Goal: Information Seeking & Learning: Find specific fact

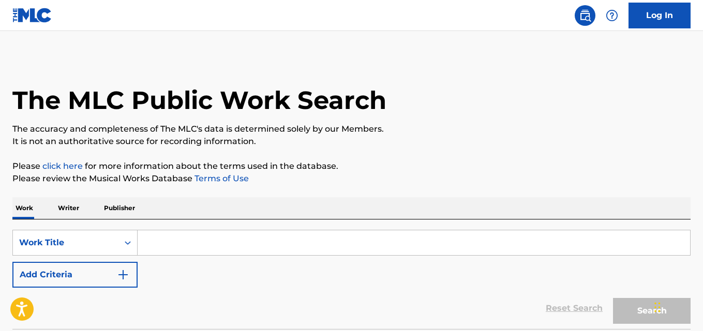
click at [180, 240] on input "Search Form" at bounding box center [414, 243] width 552 height 25
paste input "Want From Me"
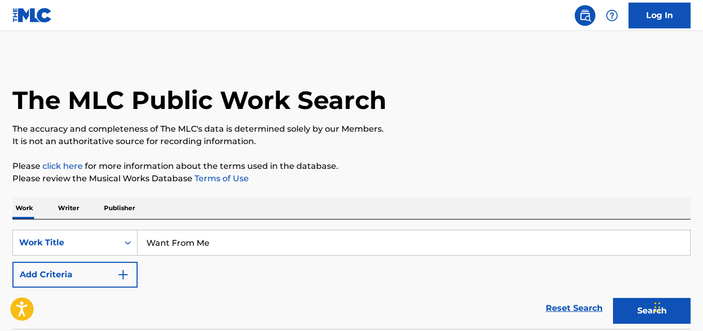
type input "Want From Me"
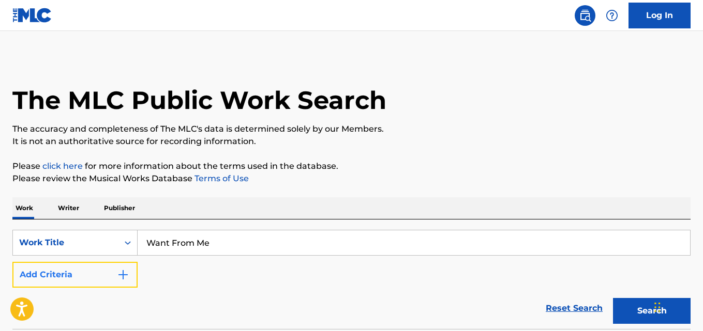
drag, startPoint x: 109, startPoint y: 283, endPoint x: 125, endPoint y: 284, distance: 16.0
click at [112, 284] on button "Add Criteria" at bounding box center [74, 275] width 125 height 26
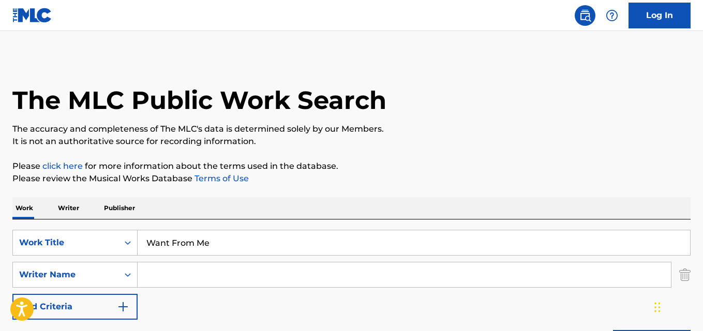
click at [196, 284] on input "Search Form" at bounding box center [404, 275] width 533 height 25
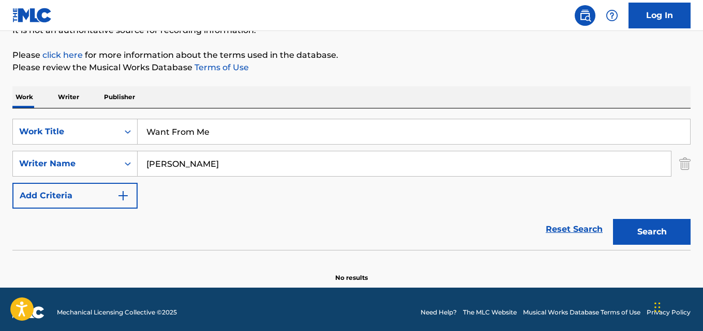
scroll to position [117, 0]
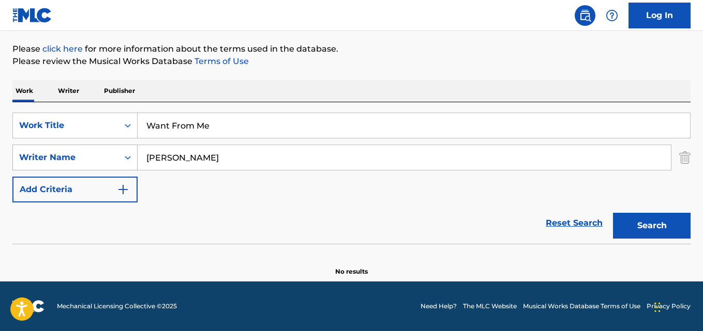
drag, startPoint x: 225, startPoint y: 161, endPoint x: 28, endPoint y: 157, distance: 196.5
click at [28, 157] on div "SearchWithCriteriadfd9946b-e394-45d3-bd1f-173999369d43 Writer Name [PERSON_NAME]" at bounding box center [351, 158] width 678 height 26
click at [613, 213] on button "Search" at bounding box center [652, 226] width 78 height 26
drag, startPoint x: 176, startPoint y: 156, endPoint x: 305, endPoint y: 157, distance: 129.3
click at [305, 157] on input "[PERSON_NAME]" at bounding box center [404, 157] width 533 height 25
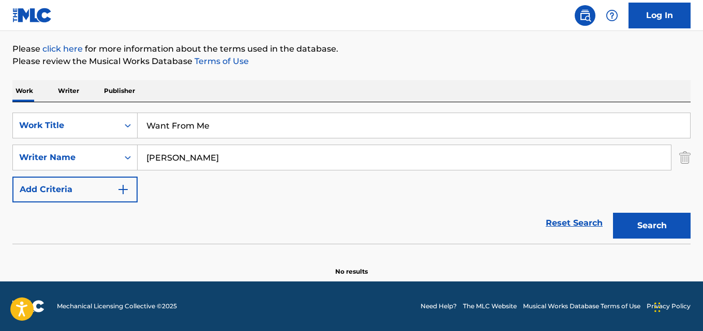
type input "[PERSON_NAME]"
click at [613, 213] on button "Search" at bounding box center [652, 226] width 78 height 26
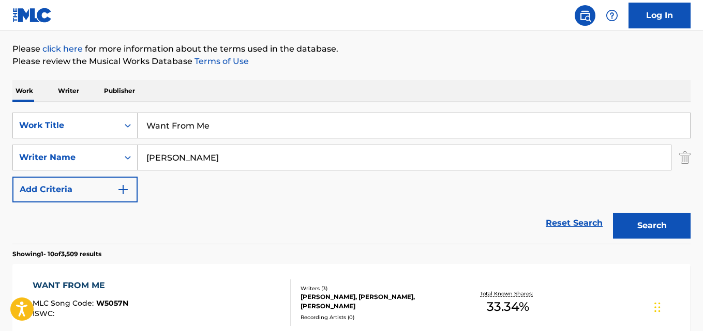
drag, startPoint x: 217, startPoint y: 123, endPoint x: 4, endPoint y: 123, distance: 212.5
paste input "For Certain"
type input "For Certain"
drag, startPoint x: 201, startPoint y: 165, endPoint x: 54, endPoint y: 164, distance: 146.8
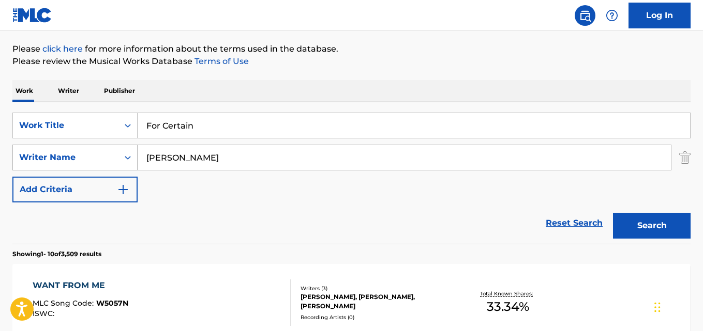
click at [54, 164] on div "SearchWithCriteriadfd9946b-e394-45d3-bd1f-173999369d43 Writer Name [PERSON_NAME]" at bounding box center [351, 158] width 678 height 26
paste input "[PERSON_NAME] II"
type input "[PERSON_NAME] II"
click at [613, 213] on button "Search" at bounding box center [652, 226] width 78 height 26
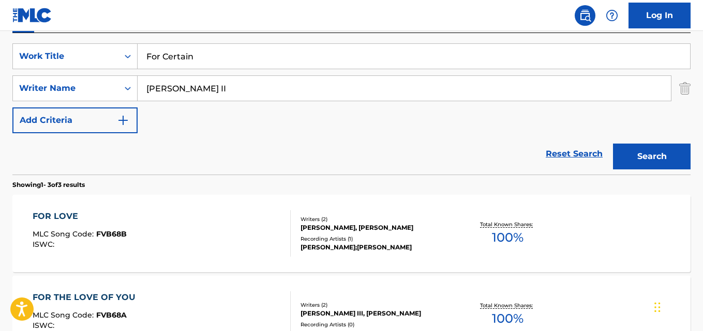
scroll to position [169, 0]
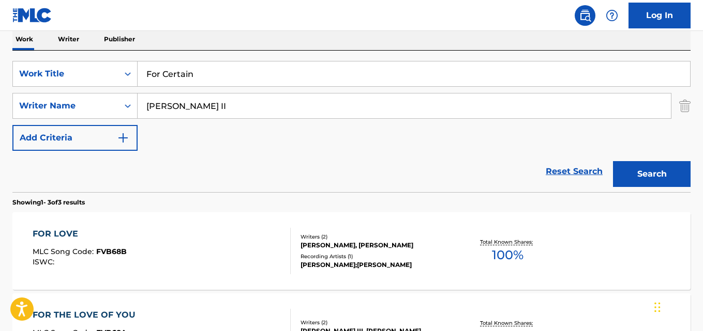
click at [68, 228] on div "FOR LOVE" at bounding box center [80, 234] width 94 height 12
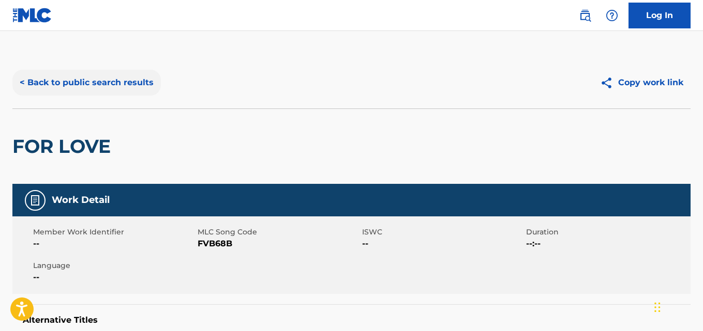
click at [119, 89] on button "< Back to public search results" at bounding box center [86, 83] width 148 height 26
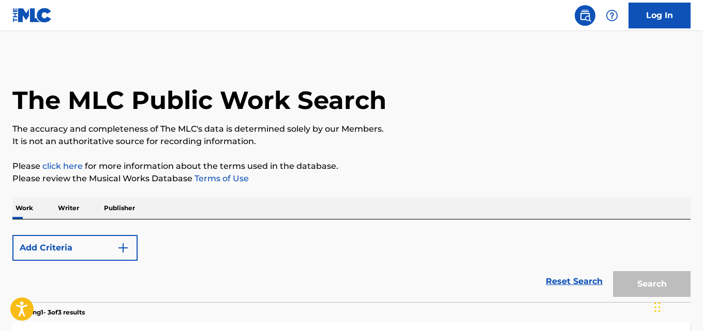
scroll to position [169, 0]
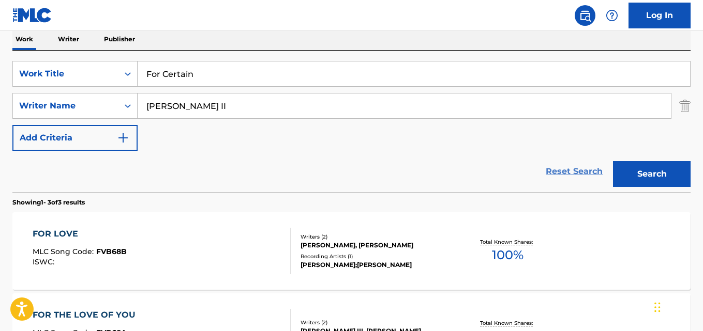
click at [574, 167] on link "Reset Search" at bounding box center [573, 171] width 67 height 23
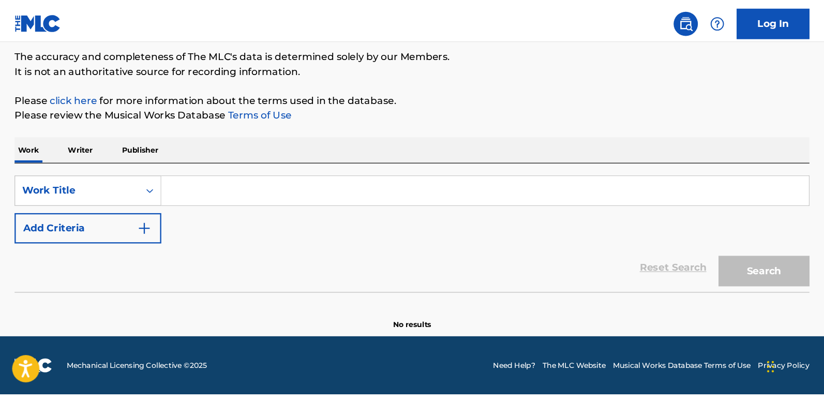
scroll to position [17, 0]
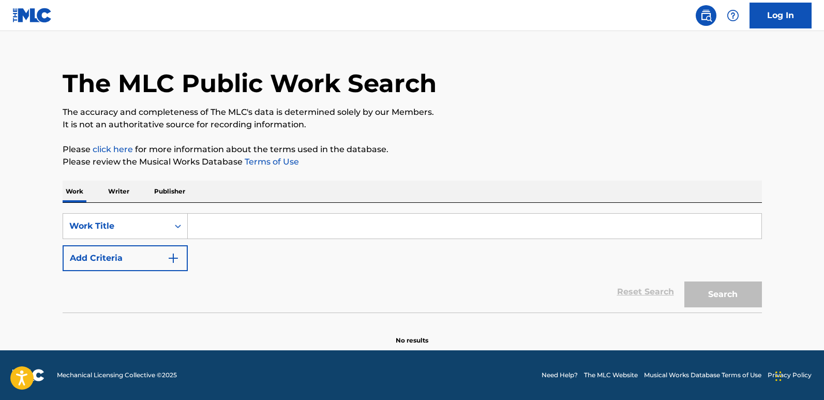
click at [485, 238] on div "Search Form" at bounding box center [475, 226] width 574 height 26
click at [484, 236] on input "Search Form" at bounding box center [474, 226] width 573 height 25
paste input "Intentions"
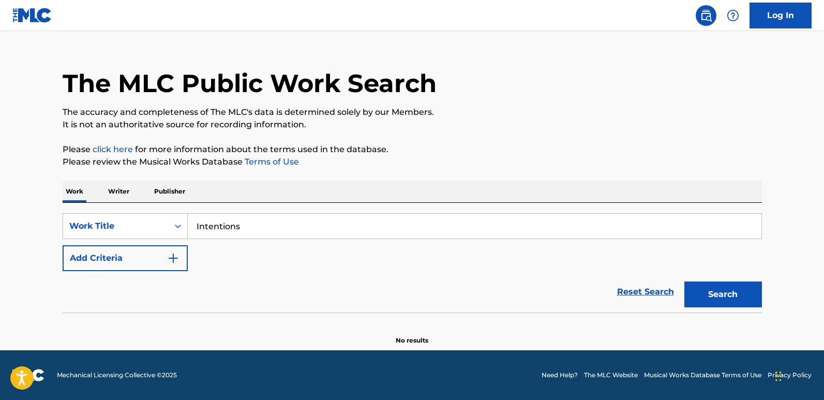
type input "Intentions"
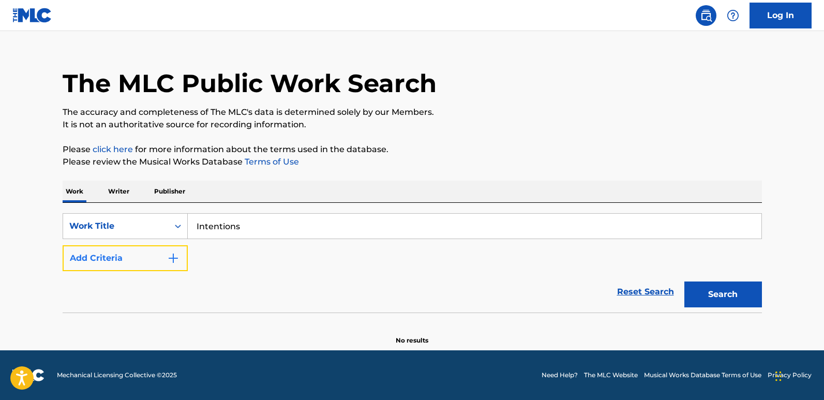
click at [154, 265] on button "Add Criteria" at bounding box center [125, 258] width 125 height 26
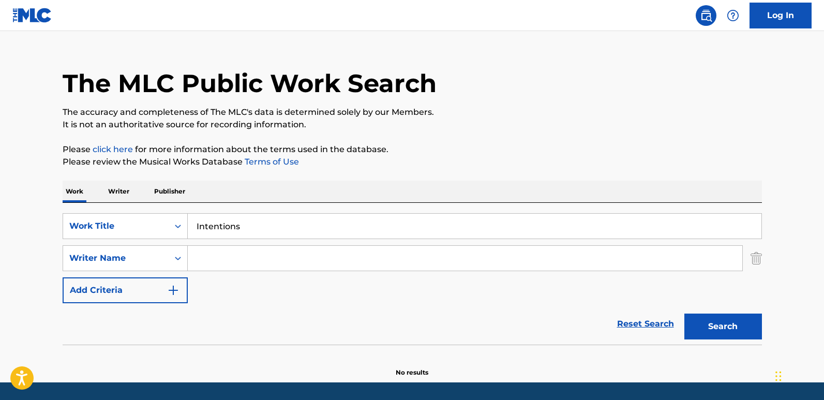
click at [218, 260] on input "Search Form" at bounding box center [465, 258] width 554 height 25
paste input "[PERSON_NAME]"
click at [702, 321] on button "Search" at bounding box center [723, 326] width 78 height 26
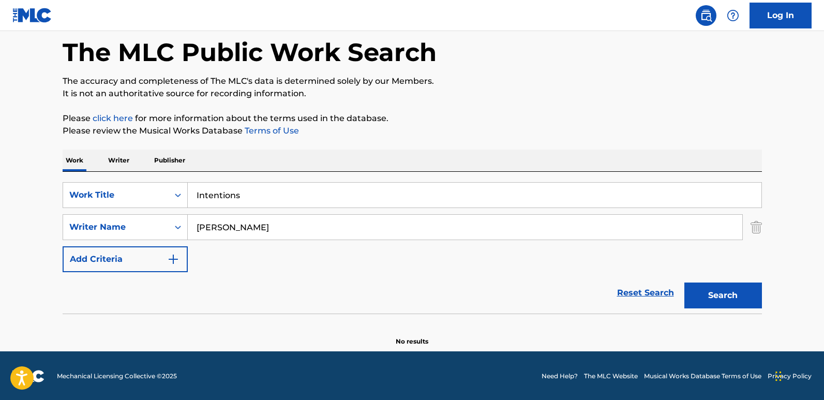
scroll to position [49, 0]
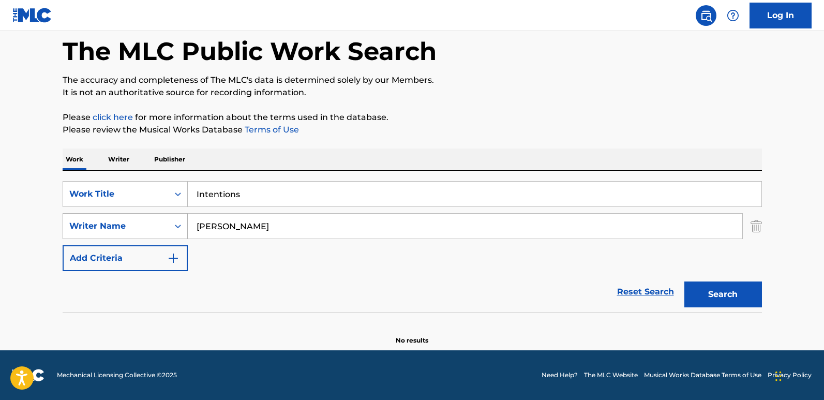
drag, startPoint x: 291, startPoint y: 235, endPoint x: 168, endPoint y: 229, distance: 122.7
click at [168, 229] on div "SearchWithCriteriadfd9946b-e394-45d3-bd1f-173999369d43 Writer Name [PERSON_NAME]" at bounding box center [412, 226] width 699 height 26
paste input "[PERSON_NAME]"
type input "[PERSON_NAME]"
click at [702, 300] on button "Search" at bounding box center [723, 294] width 78 height 26
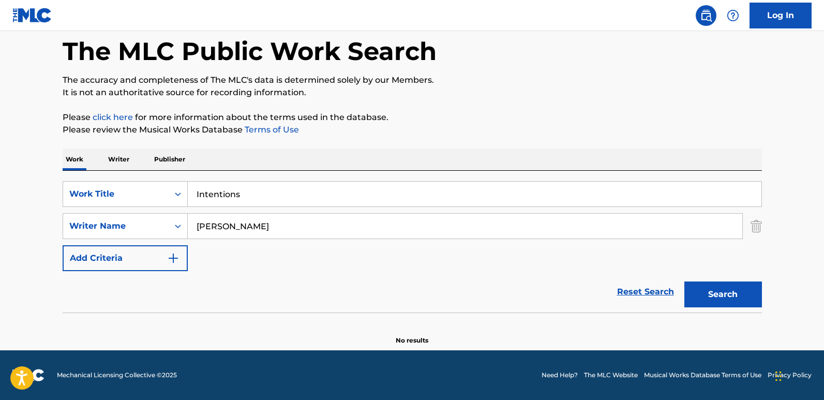
drag, startPoint x: 243, startPoint y: 192, endPoint x: 192, endPoint y: 193, distance: 50.2
click at [192, 193] on input "Intentions" at bounding box center [474, 193] width 573 height 25
paste input "Crash Out"
type input "Crash Out"
drag, startPoint x: 349, startPoint y: 221, endPoint x: 153, endPoint y: 216, distance: 196.6
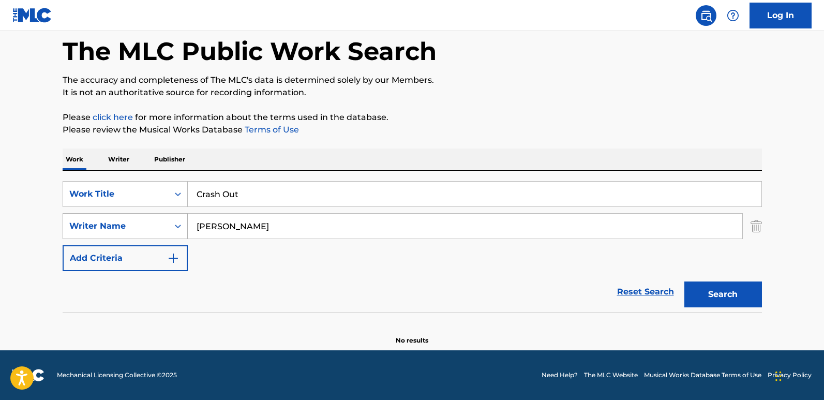
click at [154, 216] on div "SearchWithCriteriadfd9946b-e394-45d3-bd1f-173999369d43 Writer Name [PERSON_NAME]" at bounding box center [412, 226] width 699 height 26
paste input "[PERSON_NAME]"
type input "[PERSON_NAME]"
click at [702, 285] on button "Search" at bounding box center [723, 294] width 78 height 26
drag, startPoint x: 291, startPoint y: 225, endPoint x: 135, endPoint y: 228, distance: 155.6
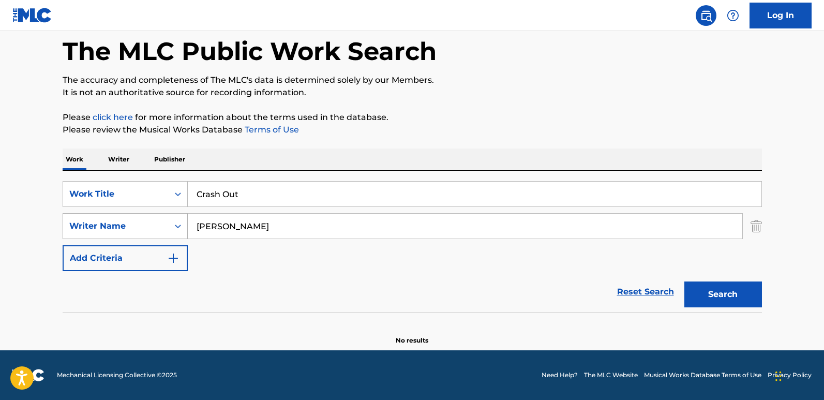
click at [135, 228] on div "SearchWithCriteriadfd9946b-e394-45d3-bd1f-173999369d43 Writer Name [PERSON_NAME]" at bounding box center [412, 226] width 699 height 26
click at [702, 291] on button "Search" at bounding box center [723, 294] width 78 height 26
click at [318, 199] on input "Crash Out" at bounding box center [474, 193] width 573 height 25
click at [702, 284] on button "Search" at bounding box center [723, 294] width 78 height 26
drag, startPoint x: 247, startPoint y: 199, endPoint x: 169, endPoint y: 199, distance: 77.6
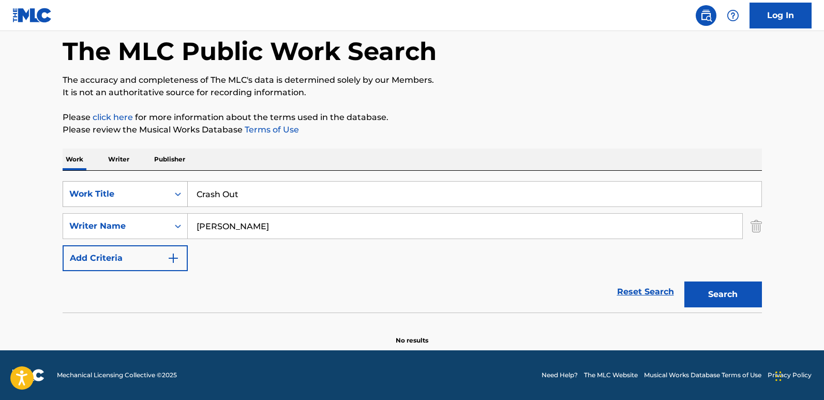
click at [169, 199] on div "SearchWithCriteria6fbf132d-c24a-4b8d-9e7c-54c20119f60f Work Title Crash Out" at bounding box center [412, 194] width 699 height 26
paste input "Been Thinkin"
drag, startPoint x: 314, startPoint y: 235, endPoint x: 160, endPoint y: 220, distance: 154.8
click at [161, 220] on div "SearchWithCriteriadfd9946b-e394-45d3-bd1f-173999369d43 Writer Name [PERSON_NAME]" at bounding box center [412, 226] width 699 height 26
click at [684, 281] on button "Search" at bounding box center [723, 294] width 78 height 26
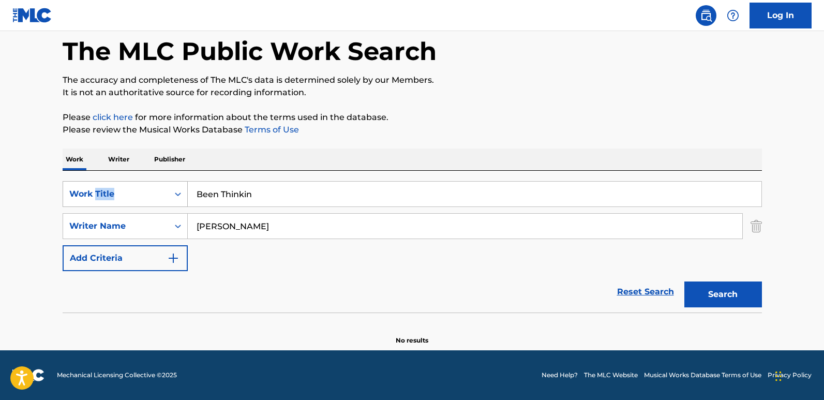
drag, startPoint x: 299, startPoint y: 181, endPoint x: 96, endPoint y: 195, distance: 203.7
click at [96, 195] on div "SearchWithCriteria6fbf132d-c24a-4b8d-9e7c-54c20119f60f Work Title Been Thinkin" at bounding box center [412, 194] width 699 height 26
drag, startPoint x: 309, startPoint y: 207, endPoint x: 234, endPoint y: 215, distance: 75.4
click at [234, 215] on div "SearchWithCriteria6fbf132d-c24a-4b8d-9e7c-54c20119f60f Work Title Been Thinkin …" at bounding box center [412, 226] width 699 height 90
drag, startPoint x: 297, startPoint y: 193, endPoint x: 134, endPoint y: 194, distance: 162.9
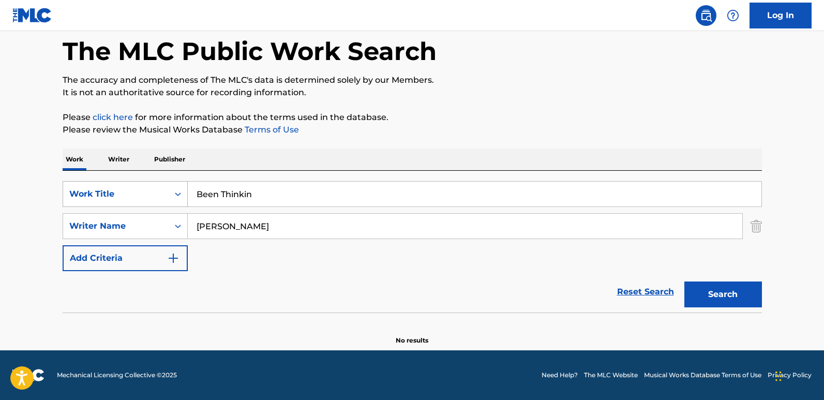
click at [134, 194] on div "SearchWithCriteria6fbf132d-c24a-4b8d-9e7c-54c20119f60f Work Title Been Thinkin" at bounding box center [412, 194] width 699 height 26
paste input "Notice Me"
type input "Notice Me"
drag, startPoint x: 299, startPoint y: 219, endPoint x: 130, endPoint y: 236, distance: 169.9
click at [130, 236] on div "SearchWithCriteriadfd9946b-e394-45d3-bd1f-173999369d43 Writer Name [PERSON_NAME]" at bounding box center [412, 226] width 699 height 26
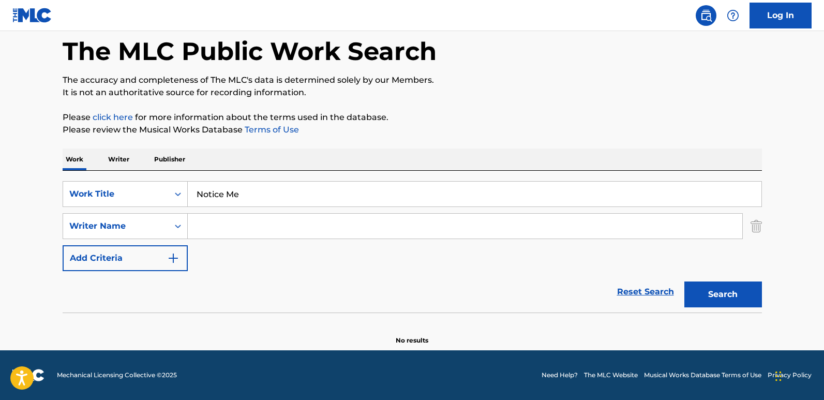
click at [230, 223] on input "Search Form" at bounding box center [465, 226] width 554 height 25
paste input "white"
click at [684, 281] on button "Search" at bounding box center [723, 294] width 78 height 26
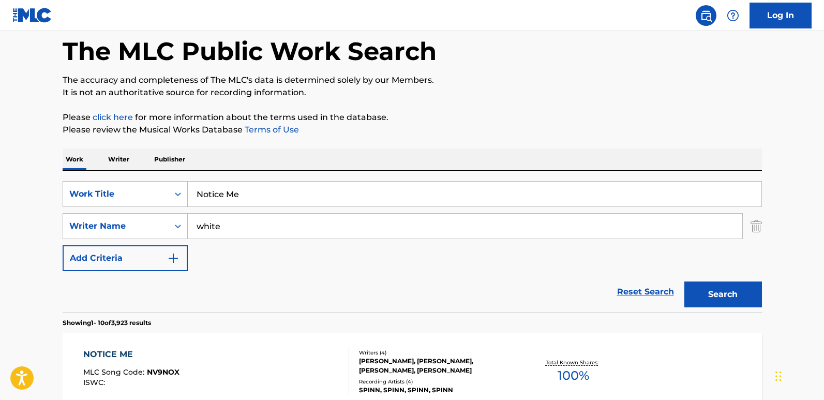
click at [279, 266] on div "SearchWithCriteria6fbf132d-c24a-4b8d-9e7c-54c20119f60f Work Title Notice Me Sea…" at bounding box center [412, 226] width 699 height 90
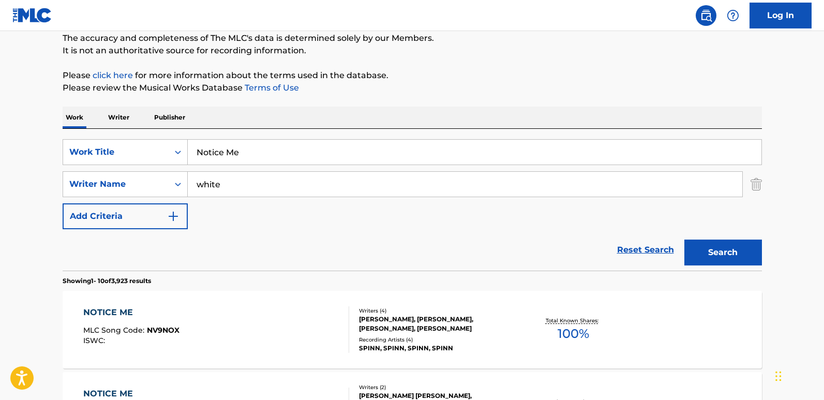
scroll to position [153, 0]
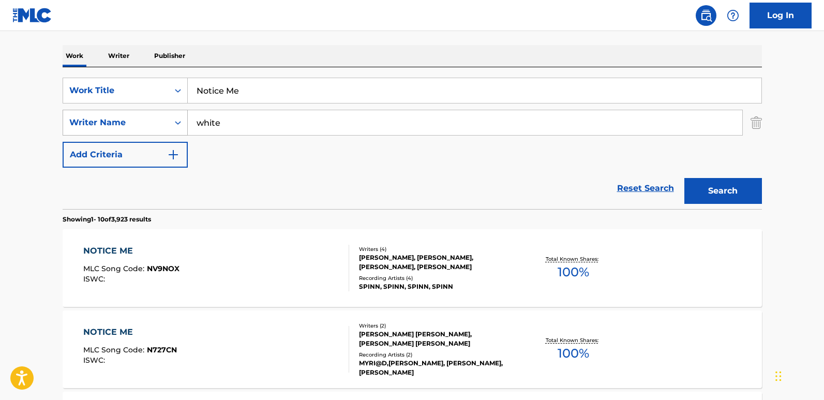
drag, startPoint x: 211, startPoint y: 126, endPoint x: 185, endPoint y: 122, distance: 26.3
click at [188, 122] on input "white" at bounding box center [465, 122] width 554 height 25
paste input "[PERSON_NAME] II"
click at [684, 178] on button "Search" at bounding box center [723, 191] width 78 height 26
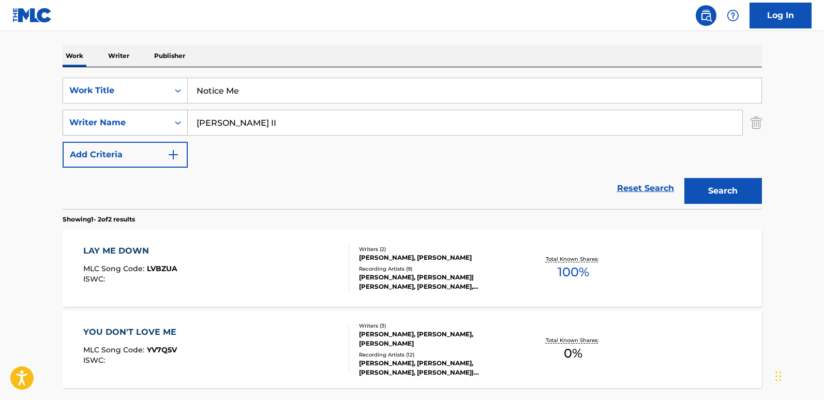
drag, startPoint x: 288, startPoint y: 124, endPoint x: 147, endPoint y: 133, distance: 140.9
click at [147, 133] on div "SearchWithCriteriadfd9946b-e394-45d3-bd1f-173999369d43 Writer Name [PERSON_NAME]" at bounding box center [412, 123] width 699 height 26
click at [702, 196] on button "Search" at bounding box center [723, 191] width 78 height 26
drag, startPoint x: 269, startPoint y: 131, endPoint x: 115, endPoint y: 131, distance: 154.6
click at [115, 131] on div "SearchWithCriteriadfd9946b-e394-45d3-bd1f-173999369d43 Writer Name [PERSON_NAME]" at bounding box center [412, 123] width 699 height 26
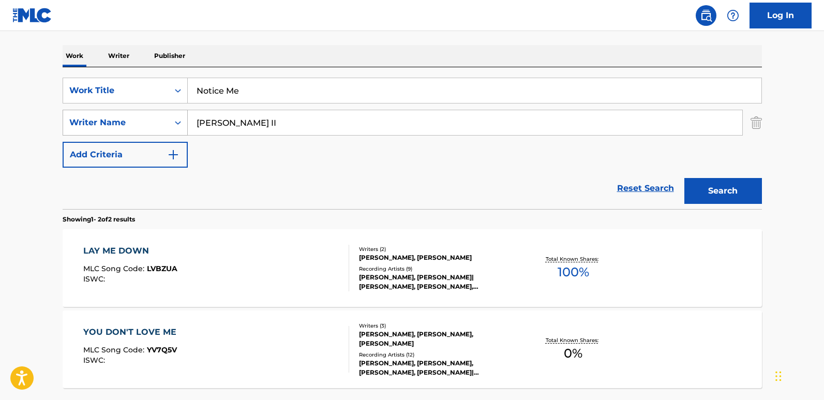
paste input "[DEMOGRAPHIC_DATA][PERSON_NAME] [PERSON_NAME]"
type input "[DEMOGRAPHIC_DATA][PERSON_NAME] [PERSON_NAME]"
click at [684, 178] on button "Search" at bounding box center [723, 191] width 78 height 26
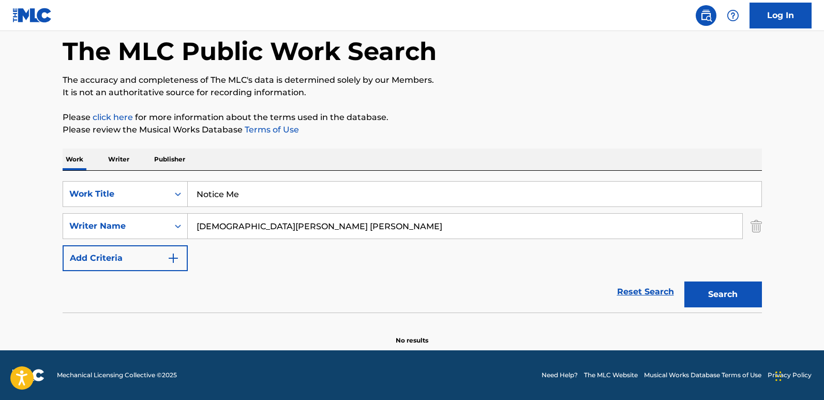
scroll to position [49, 0]
drag, startPoint x: 241, startPoint y: 196, endPoint x: 171, endPoint y: 204, distance: 70.2
click at [171, 204] on div "SearchWithCriteria6fbf132d-c24a-4b8d-9e7c-54c20119f60f Work Title Notice Me" at bounding box center [412, 194] width 699 height 26
paste input "Grams"
type input "Grams"
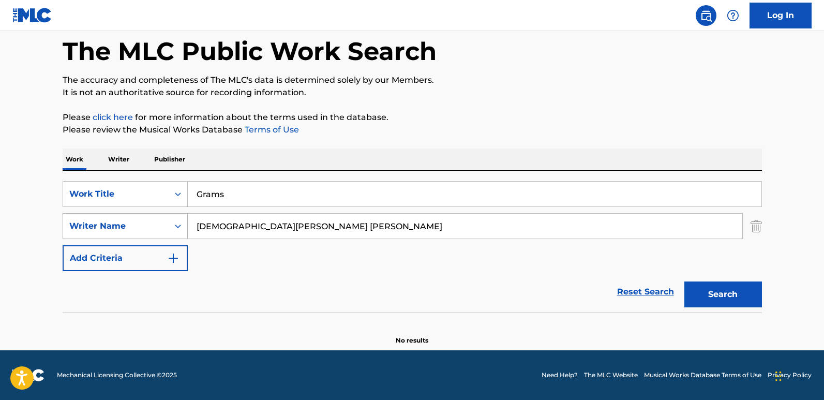
drag, startPoint x: 201, startPoint y: 235, endPoint x: 150, endPoint y: 235, distance: 50.2
click at [150, 235] on div "SearchWithCriteriadfd9946b-e394-45d3-bd1f-173999369d43 Writer Name [PERSON_NAME…" at bounding box center [412, 226] width 699 height 26
paste input "[PERSON_NAME]"
type input "[PERSON_NAME]"
click at [684, 281] on button "Search" at bounding box center [723, 294] width 78 height 26
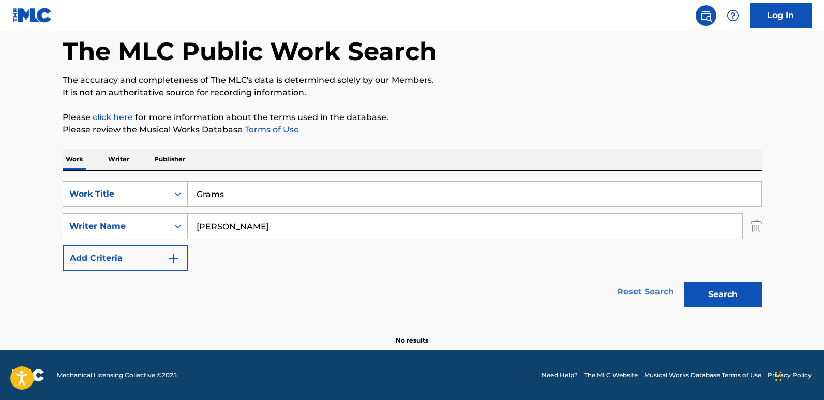
click at [654, 294] on link "Reset Search" at bounding box center [645, 291] width 67 height 23
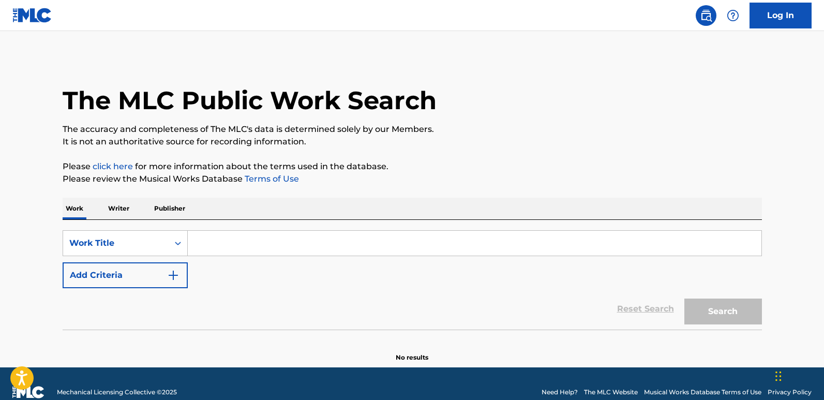
click at [227, 247] on input "Search Form" at bounding box center [474, 243] width 573 height 25
paste input "Bad Company"
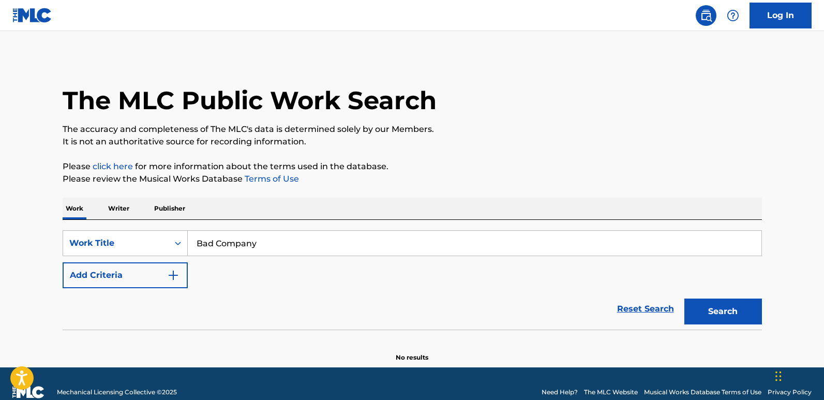
type input "Bad Company"
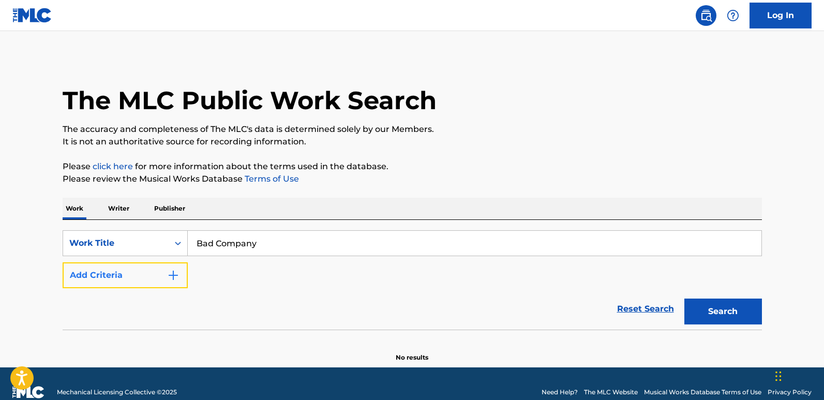
click at [142, 272] on button "Add Criteria" at bounding box center [125, 275] width 125 height 26
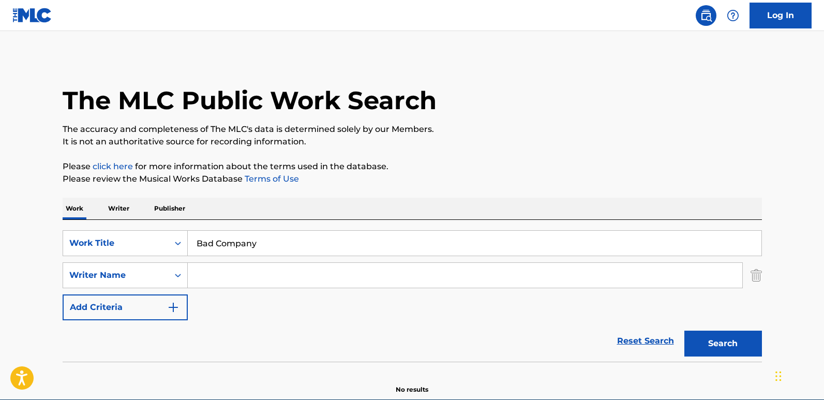
click at [221, 276] on input "Search Form" at bounding box center [465, 275] width 554 height 25
paste input "Instrumental Kings"
click at [684, 330] on button "Search" at bounding box center [723, 343] width 78 height 26
drag, startPoint x: 354, startPoint y: 256, endPoint x: 327, endPoint y: 266, distance: 28.1
click at [339, 261] on div "SearchWithCriteria6fbf132d-c24a-4b8d-9e7c-54c20119f60f Work Title Bad Company S…" at bounding box center [412, 275] width 699 height 90
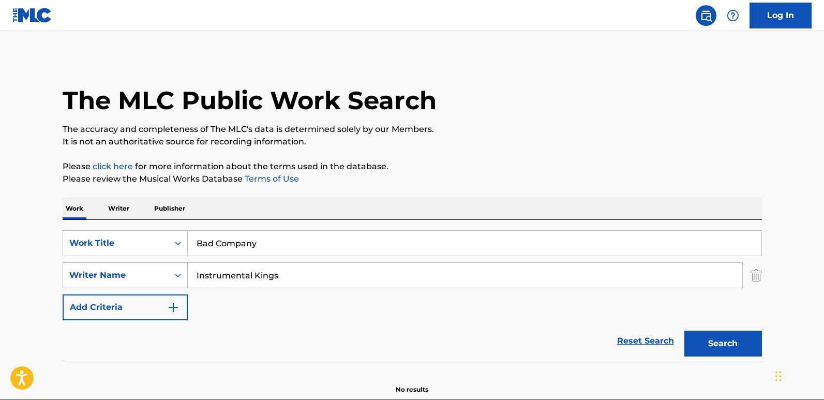
drag, startPoint x: 309, startPoint y: 273, endPoint x: 136, endPoint y: 276, distance: 172.7
click at [136, 276] on div "SearchWithCriteriadfd9946b-e394-45d3-bd1f-173999369d43 Writer Name Instrumental…" at bounding box center [412, 275] width 699 height 26
paste input "[PERSON_NAME]"
click at [684, 330] on button "Search" at bounding box center [723, 343] width 78 height 26
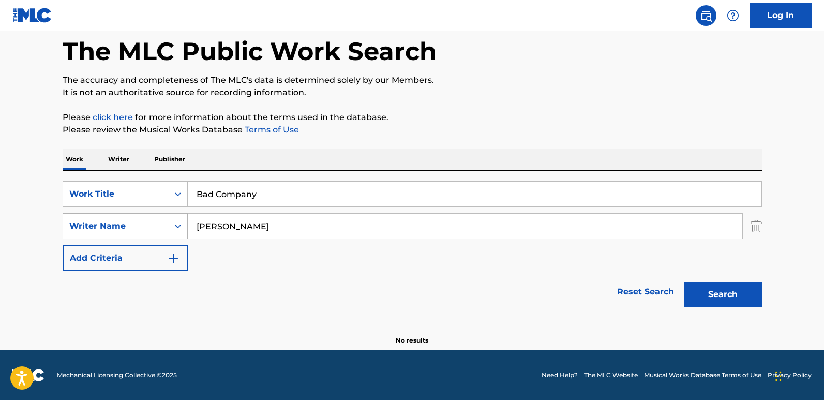
drag, startPoint x: 280, startPoint y: 220, endPoint x: 100, endPoint y: 220, distance: 179.4
click at [100, 220] on div "SearchWithCriteriadfd9946b-e394-45d3-bd1f-173999369d43 Writer Name [PERSON_NAME]" at bounding box center [412, 226] width 699 height 26
click at [684, 281] on button "Search" at bounding box center [723, 294] width 78 height 26
drag, startPoint x: 278, startPoint y: 230, endPoint x: 147, endPoint y: 230, distance: 130.8
click at [147, 230] on div "SearchWithCriteriadfd9946b-e394-45d3-bd1f-173999369d43 Writer Name [PERSON_NAME]" at bounding box center [412, 226] width 699 height 26
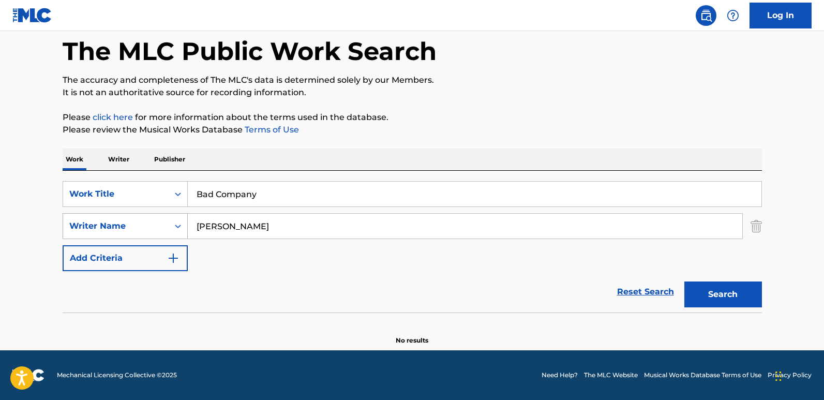
paste input "[PERSON_NAME]"
type input "[PERSON_NAME]"
click at [684, 281] on button "Search" at bounding box center [723, 294] width 78 height 26
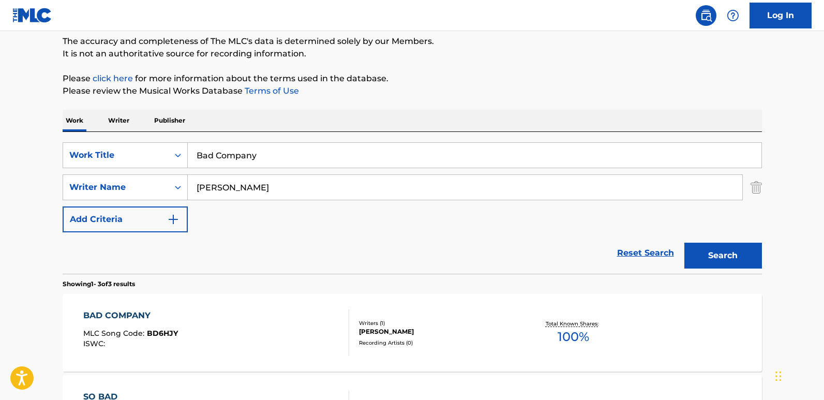
scroll to position [153, 0]
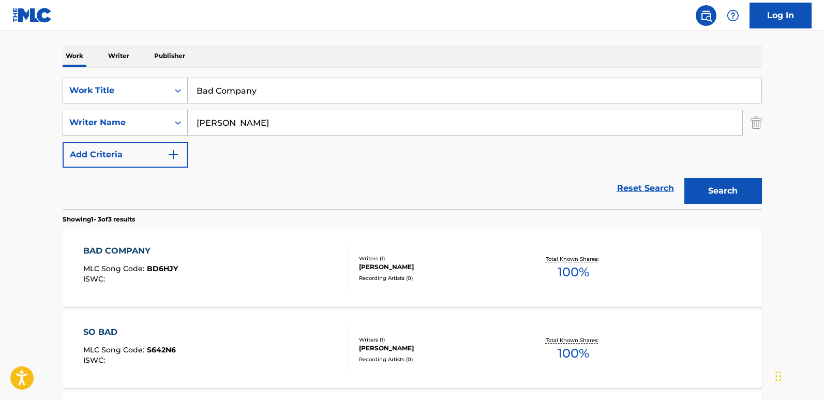
click at [356, 264] on div "Writers ( 1 ) [PERSON_NAME] Recording Artists ( 0 )" at bounding box center [432, 267] width 166 height 27
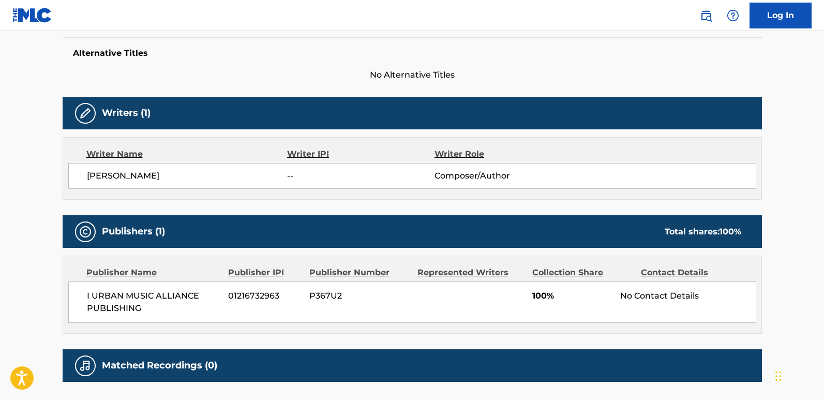
scroll to position [347, 0]
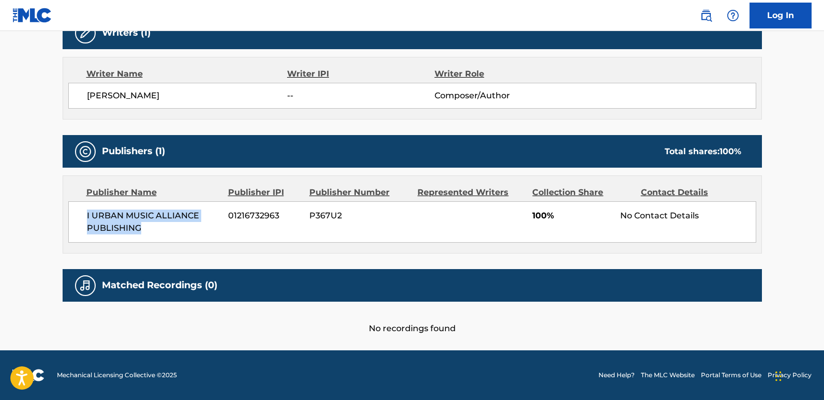
drag, startPoint x: 83, startPoint y: 224, endPoint x: 173, endPoint y: 241, distance: 91.5
click at [173, 241] on div "I URBAN MUSIC ALLIANCE PUBLISHING 01216732963 P367U2 100% No Contact Details" at bounding box center [412, 221] width 688 height 41
copy span "I URBAN MUSIC ALLIANCE PUBLISHING"
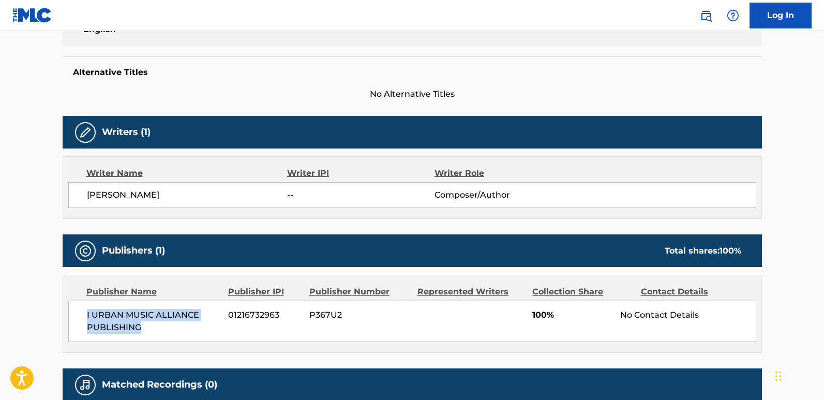
scroll to position [244, 0]
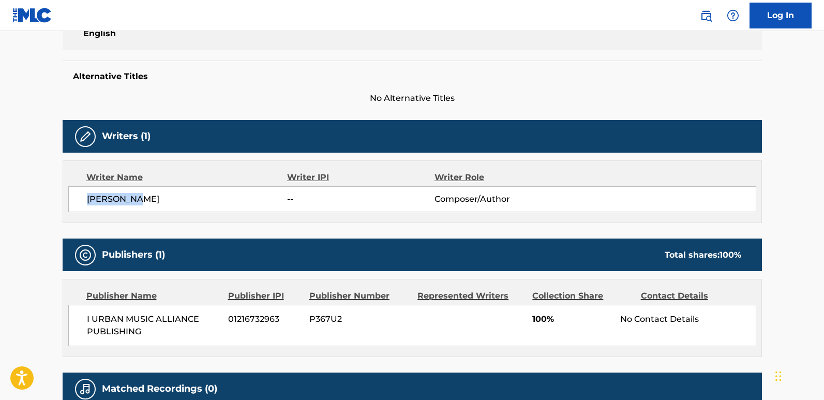
drag, startPoint x: 74, startPoint y: 199, endPoint x: 255, endPoint y: 280, distance: 198.3
click at [186, 201] on div "[PERSON_NAME] -- Composer/Author" at bounding box center [412, 199] width 688 height 26
copy span "[PERSON_NAME]"
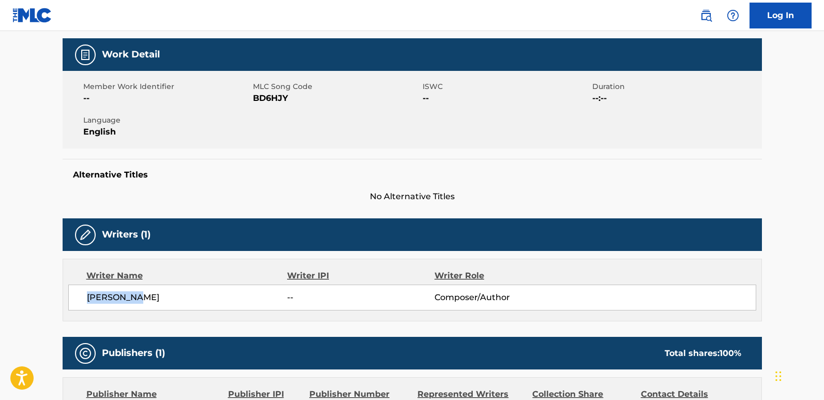
scroll to position [0, 0]
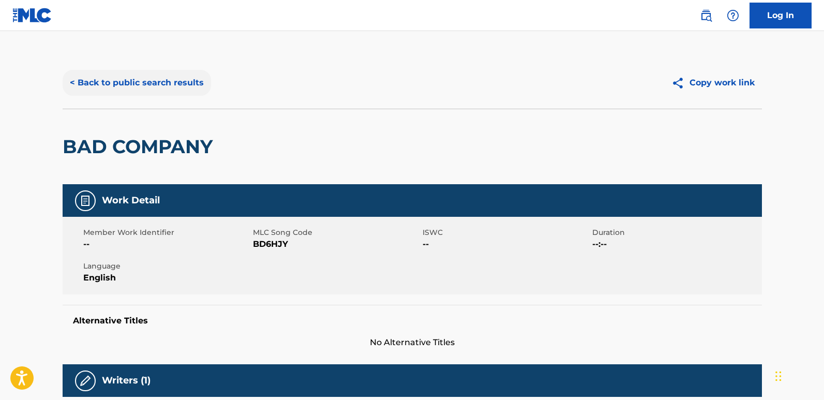
click at [168, 93] on button "< Back to public search results" at bounding box center [137, 83] width 148 height 26
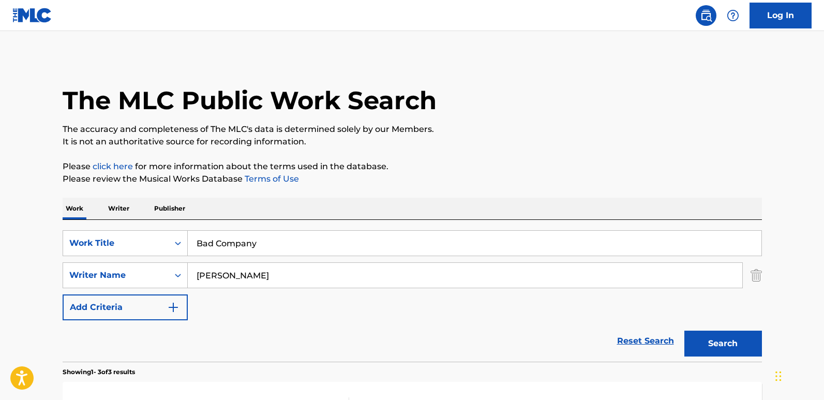
scroll to position [153, 0]
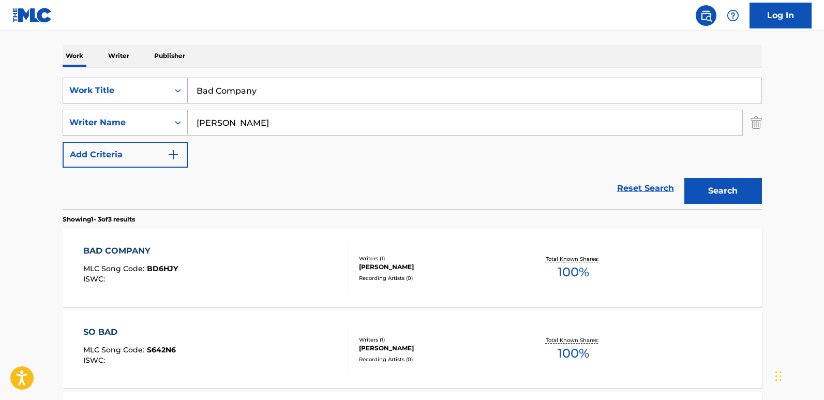
drag, startPoint x: 272, startPoint y: 90, endPoint x: 96, endPoint y: 94, distance: 176.3
click at [96, 94] on div "SearchWithCriteria6fbf132d-c24a-4b8d-9e7c-54c20119f60f Work Title Bad Company" at bounding box center [412, 91] width 699 height 26
paste input "All Factual"
type input "All Factual"
drag, startPoint x: 264, startPoint y: 118, endPoint x: 169, endPoint y: 118, distance: 94.6
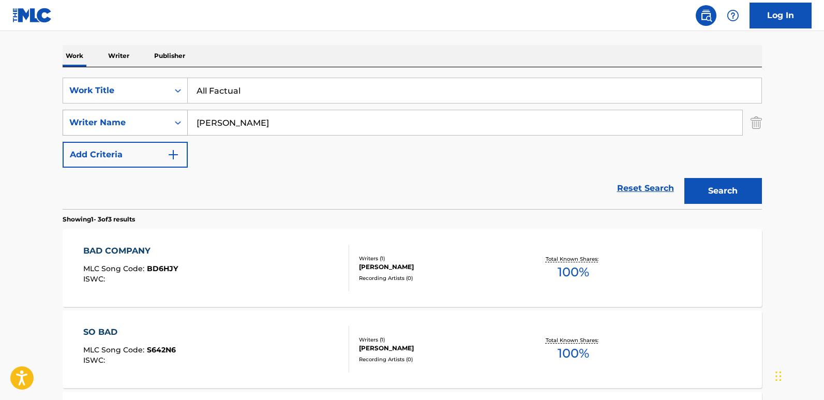
click at [169, 118] on div "SearchWithCriteriadfd9946b-e394-45d3-bd1f-173999369d43 Writer Name [PERSON_NAME]" at bounding box center [412, 123] width 699 height 26
paste input "Beat Mob"
click at [684, 178] on button "Search" at bounding box center [723, 191] width 78 height 26
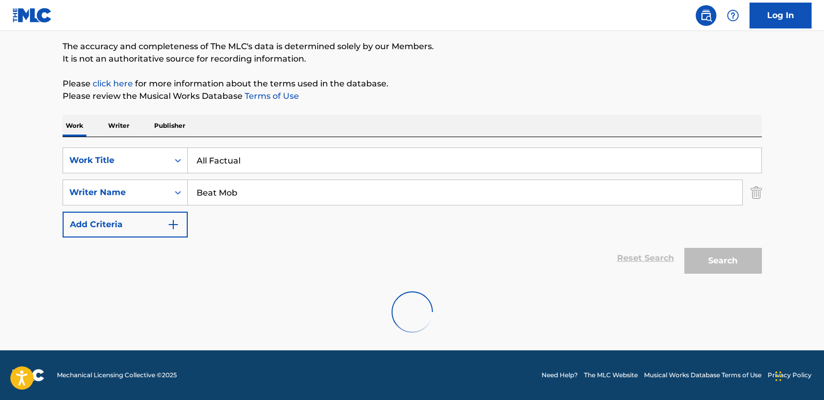
scroll to position [49, 0]
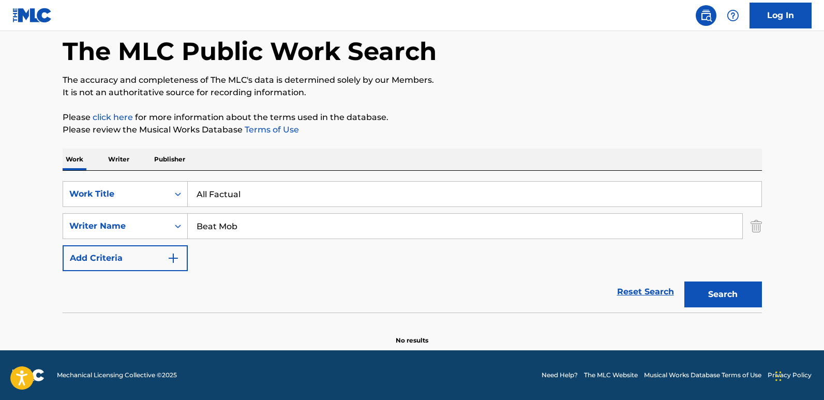
drag, startPoint x: 205, startPoint y: 236, endPoint x: 165, endPoint y: 241, distance: 40.7
click at [165, 241] on div "SearchWithCriteria6fbf132d-c24a-4b8d-9e7c-54c20119f60f Work Title All Factual S…" at bounding box center [412, 226] width 699 height 90
paste input "[PERSON_NAME]"
type input "[PERSON_NAME]"
drag, startPoint x: 736, startPoint y: 295, endPoint x: 733, endPoint y: 284, distance: 10.7
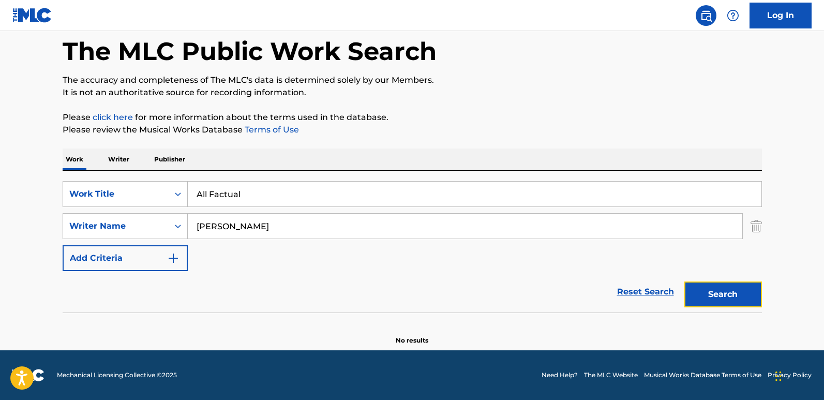
click at [702, 294] on button "Search" at bounding box center [723, 294] width 78 height 26
click at [640, 297] on link "Reset Search" at bounding box center [645, 291] width 67 height 23
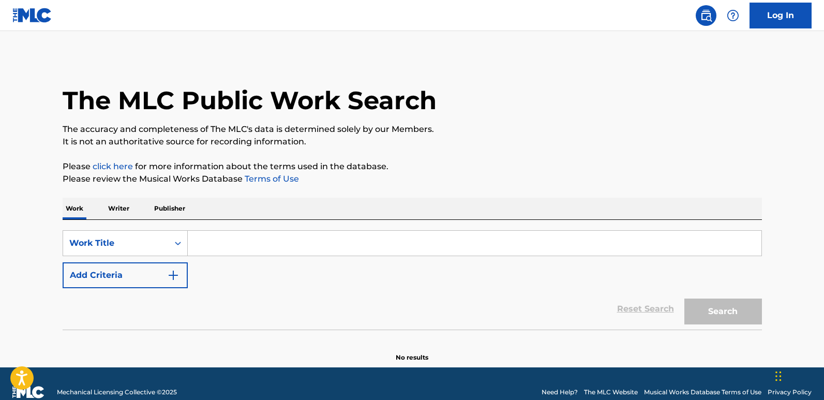
click at [216, 239] on input "Search Form" at bounding box center [474, 243] width 573 height 25
paste input "Shoot 2 Kill"
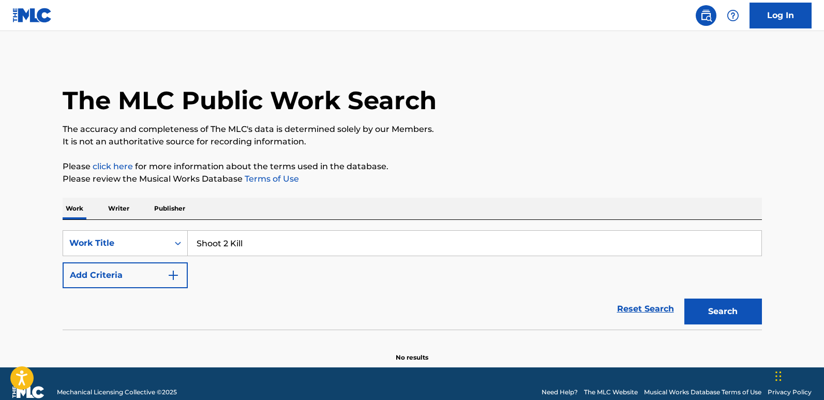
type input "Shoot 2 Kill"
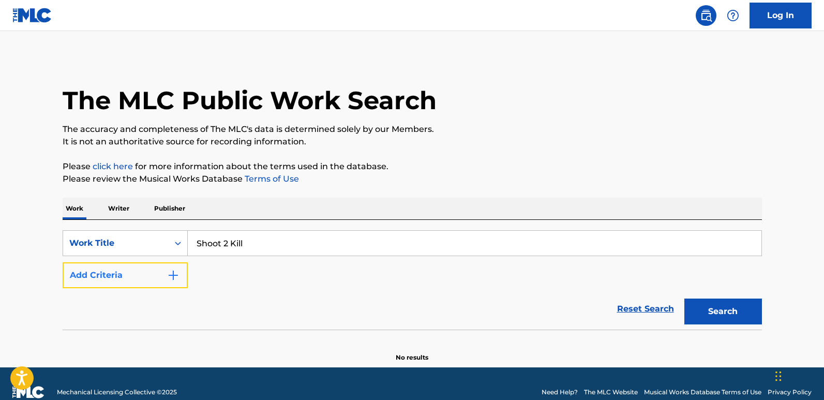
click at [148, 276] on button "Add Criteria" at bounding box center [125, 275] width 125 height 26
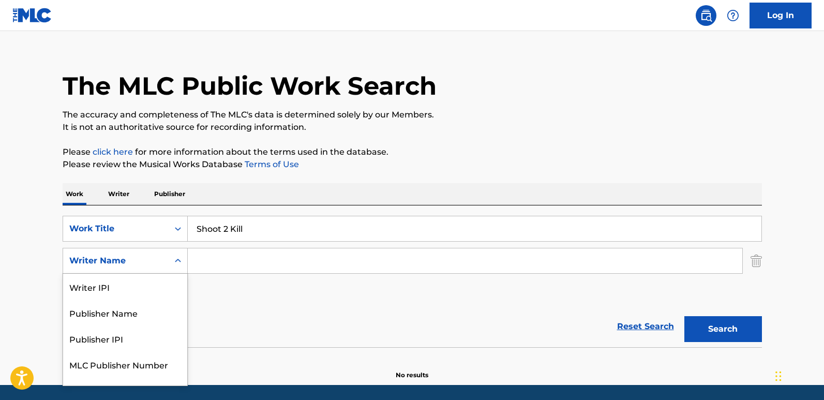
click at [178, 274] on div "5 results available. Use Up and Down to choose options, press Enter to select t…" at bounding box center [125, 261] width 125 height 26
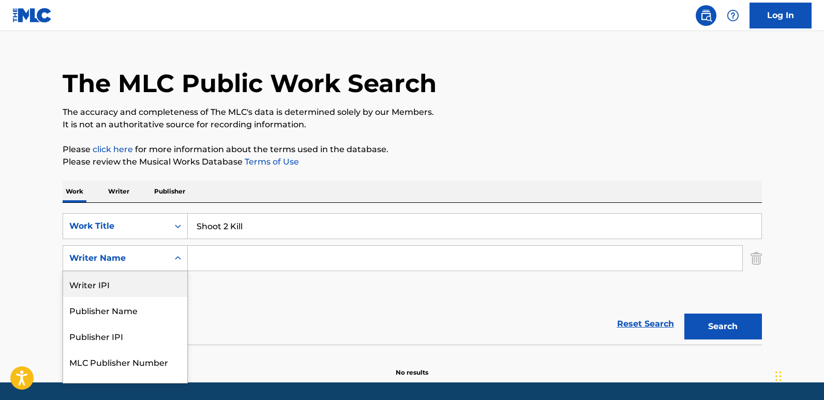
scroll to position [18, 0]
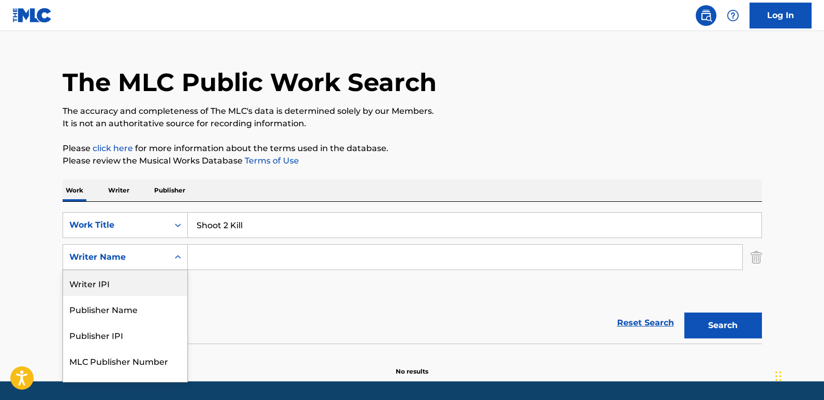
click at [210, 274] on div "SearchWithCriteria6fbf132d-c24a-4b8d-9e7c-54c20119f60f Work Title Shoot 2 Kill …" at bounding box center [412, 257] width 699 height 90
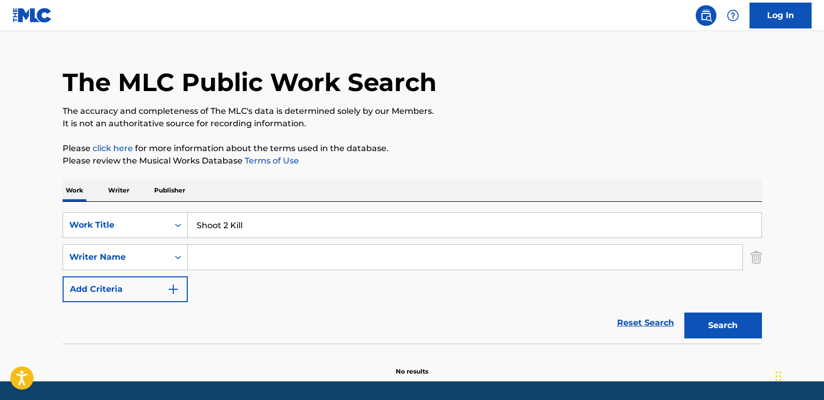
click at [214, 265] on input "Search Form" at bounding box center [465, 257] width 554 height 25
paste input "[PERSON_NAME]"
click at [684, 312] on button "Search" at bounding box center [723, 325] width 78 height 26
drag, startPoint x: 295, startPoint y: 255, endPoint x: 158, endPoint y: 259, distance: 137.1
click at [158, 259] on div "SearchWithCriteriadfd9946b-e394-45d3-bd1f-173999369d43 Writer Name [PERSON_NAME]" at bounding box center [412, 257] width 699 height 26
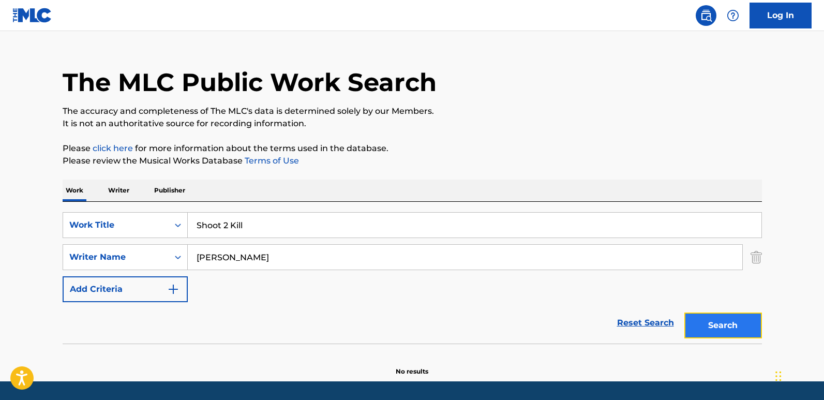
click at [702, 323] on button "Search" at bounding box center [723, 325] width 78 height 26
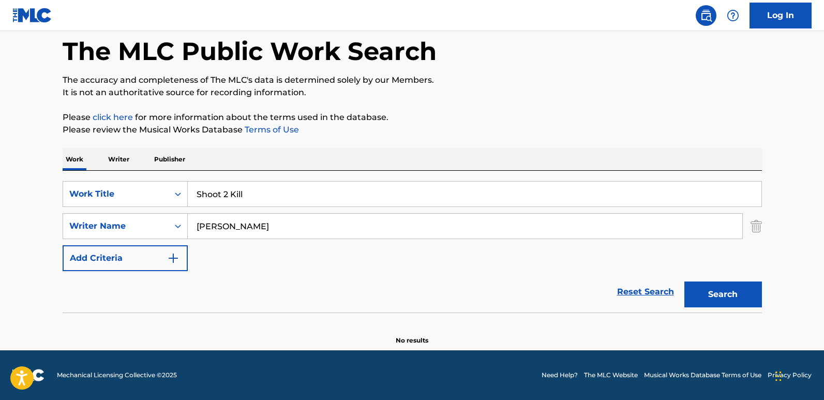
click at [292, 220] on input "[PERSON_NAME]" at bounding box center [465, 226] width 554 height 25
click at [702, 310] on div "The MLC Public Work Search The accuracy and completeness of The MLC's data is d…" at bounding box center [412, 176] width 724 height 337
click at [702, 303] on button "Search" at bounding box center [723, 294] width 78 height 26
drag, startPoint x: 266, startPoint y: 240, endPoint x: 259, endPoint y: 240, distance: 6.7
click at [259, 240] on div "SearchWithCriteria6fbf132d-c24a-4b8d-9e7c-54c20119f60f Work Title Shoot 2 Kill …" at bounding box center [412, 226] width 699 height 90
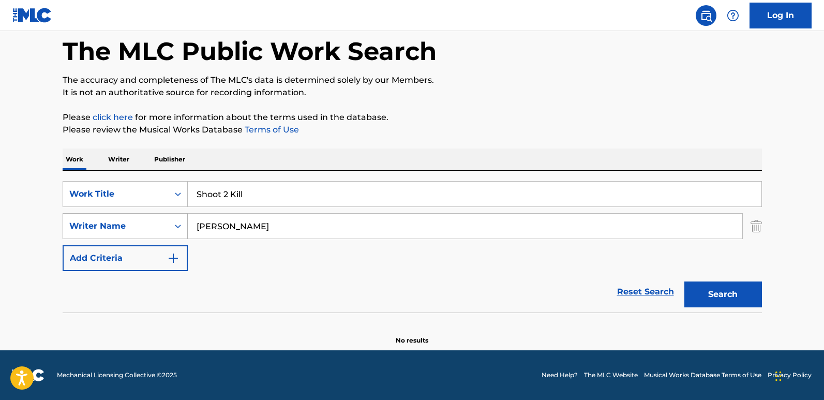
drag, startPoint x: 278, startPoint y: 233, endPoint x: 145, endPoint y: 228, distance: 133.0
click at [145, 228] on div "SearchWithCriteriadfd9946b-e394-45d3-bd1f-173999369d43 Writer Name [PERSON_NAME]" at bounding box center [412, 226] width 699 height 26
paste input "[DEMOGRAPHIC_DATA]"
click at [684, 281] on button "Search" at bounding box center [723, 294] width 78 height 26
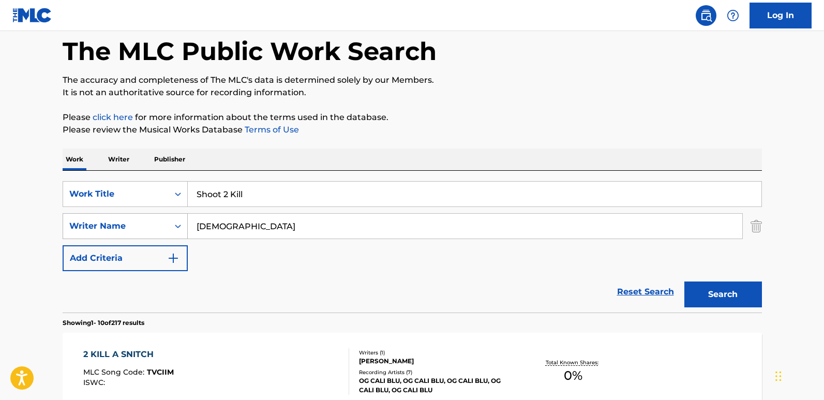
drag, startPoint x: 201, startPoint y: 224, endPoint x: 142, endPoint y: 221, distance: 58.5
click at [142, 221] on div "SearchWithCriteriadfd9946b-e394-45d3-bd1f-173999369d43 Writer Name [PERSON_NAME]" at bounding box center [412, 226] width 699 height 26
click at [191, 238] on div "[DEMOGRAPHIC_DATA]" at bounding box center [465, 226] width 555 height 26
click at [199, 228] on input "[DEMOGRAPHIC_DATA]" at bounding box center [465, 226] width 554 height 25
type input "[DEMOGRAPHIC_DATA]"
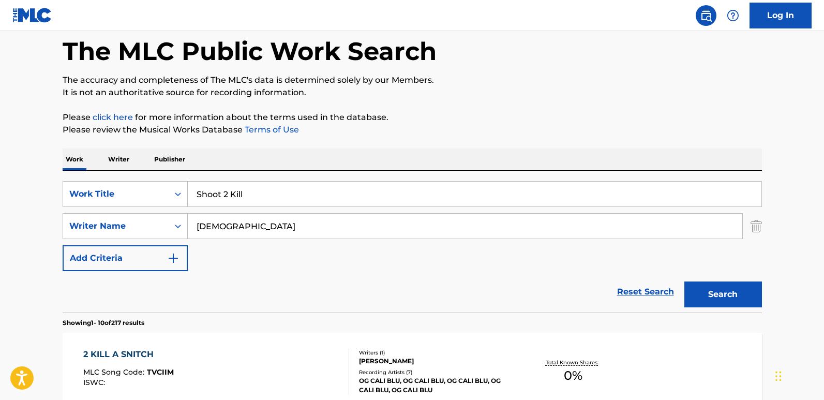
click at [684, 281] on button "Search" at bounding box center [723, 294] width 78 height 26
click at [618, 285] on link "Reset Search" at bounding box center [645, 291] width 67 height 23
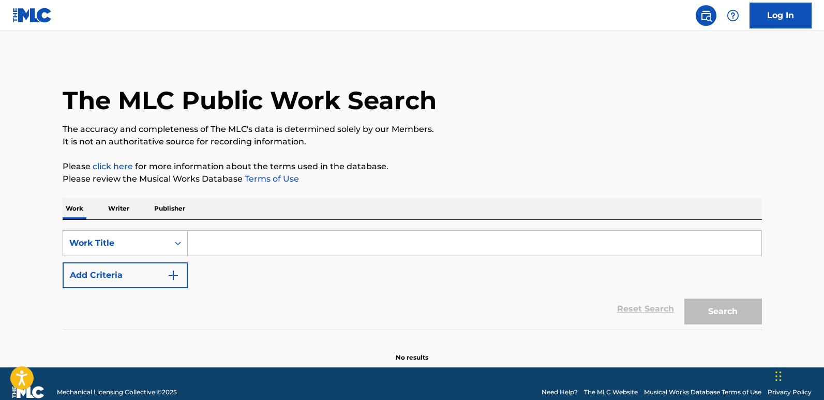
click at [542, 275] on div "SearchWithCriteria6fbf132d-c24a-4b8d-9e7c-54c20119f60f Work Title Add Criteria" at bounding box center [412, 259] width 699 height 58
click at [254, 228] on div "SearchWithCriteria6fbf132d-c24a-4b8d-9e7c-54c20119f60f Work Title Add Criteria …" at bounding box center [412, 275] width 699 height 110
click at [245, 236] on input "Search Form" at bounding box center [474, 243] width 573 height 25
paste input "Swear To [DEMOGRAPHIC_DATA]"
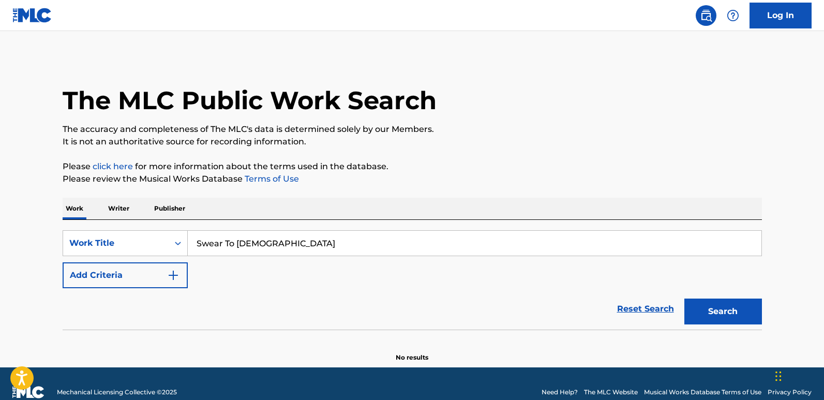
type input "Swear To [DEMOGRAPHIC_DATA]"
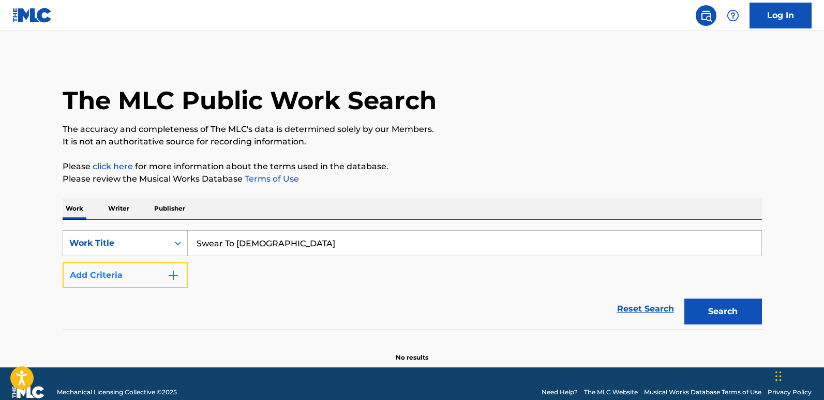
click at [158, 264] on button "Add Criteria" at bounding box center [125, 275] width 125 height 26
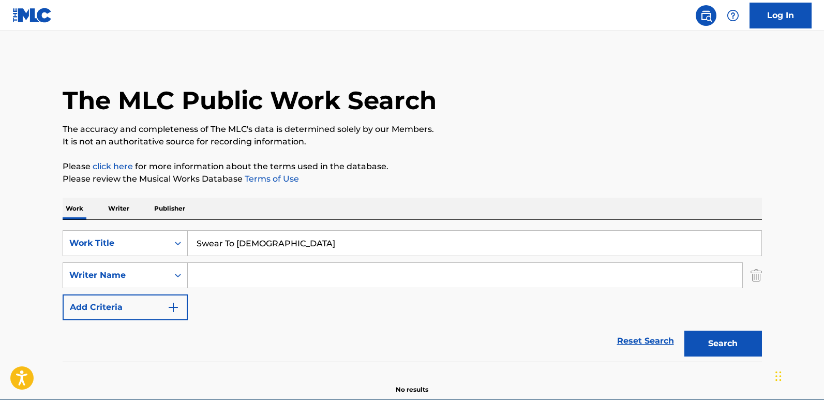
click at [260, 282] on input "Search Form" at bounding box center [465, 275] width 554 height 25
paste input "[PERSON_NAME] II"
click at [684, 330] on button "Search" at bounding box center [723, 343] width 78 height 26
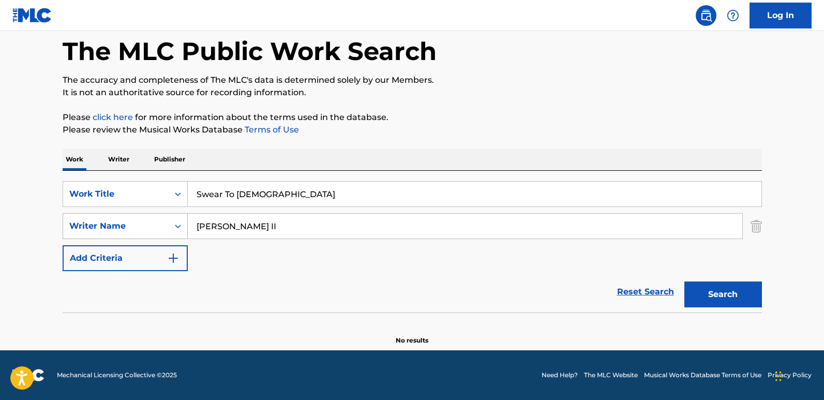
drag, startPoint x: 281, startPoint y: 233, endPoint x: 157, endPoint y: 233, distance: 124.6
click at [157, 233] on div "SearchWithCriteriadfd9946b-e394-45d3-bd1f-173999369d43 Writer Name [PERSON_NAME]" at bounding box center [412, 226] width 699 height 26
paste input "[DEMOGRAPHIC_DATA][PERSON_NAME] [PERSON_NAME]"
click at [684, 281] on button "Search" at bounding box center [723, 294] width 78 height 26
drag, startPoint x: 259, startPoint y: 231, endPoint x: 151, endPoint y: 231, distance: 108.1
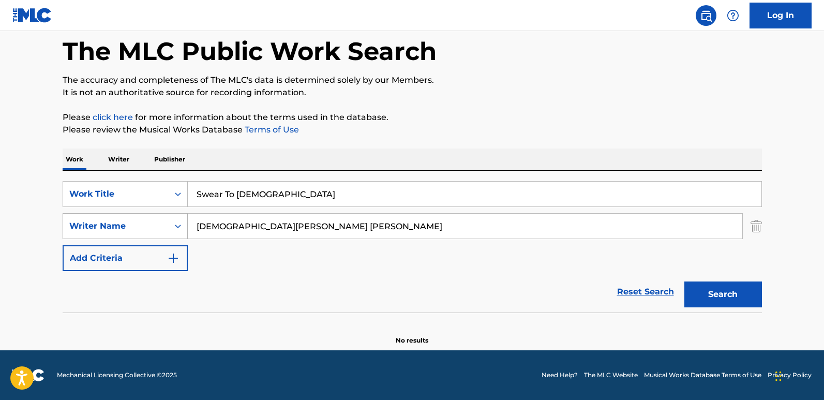
click at [151, 231] on div "SearchWithCriteriadfd9946b-e394-45d3-bd1f-173999369d43 Writer Name [PERSON_NAME…" at bounding box center [412, 226] width 699 height 26
click at [684, 281] on button "Search" at bounding box center [723, 294] width 78 height 26
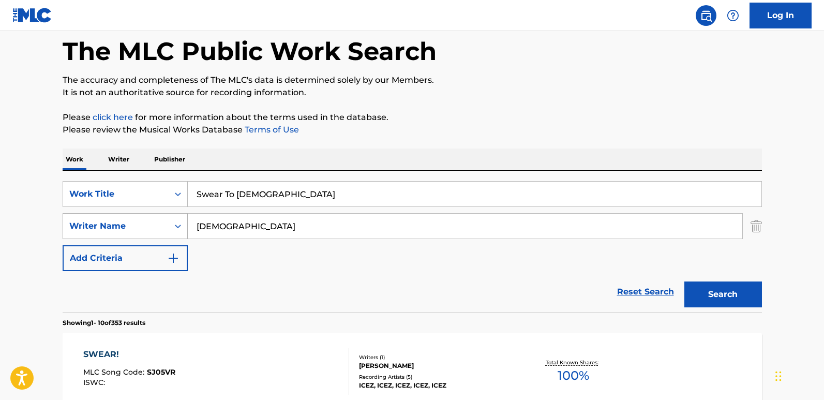
drag, startPoint x: 273, startPoint y: 233, endPoint x: 175, endPoint y: 228, distance: 98.4
click at [175, 228] on div "SearchWithCriteriadfd9946b-e394-45d3-bd1f-173999369d43 Writer Name [PERSON_NAME]" at bounding box center [412, 226] width 699 height 26
paste input "[PERSON_NAME]"
type input "[DEMOGRAPHIC_DATA][PERSON_NAME] [PERSON_NAME]"
click at [684, 281] on button "Search" at bounding box center [723, 294] width 78 height 26
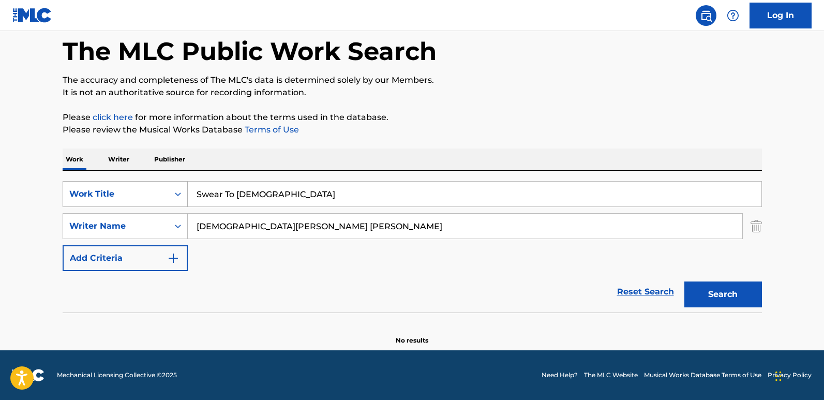
drag, startPoint x: 260, startPoint y: 191, endPoint x: 144, endPoint y: 201, distance: 115.7
click at [144, 201] on div "SearchWithCriteria6fbf132d-c24a-4b8d-9e7c-54c20119f60f Work Title Swear To God" at bounding box center [412, 194] width 699 height 26
paste input "Blood All On It"
type input "Blood All On It"
drag, startPoint x: 270, startPoint y: 196, endPoint x: 160, endPoint y: 191, distance: 110.8
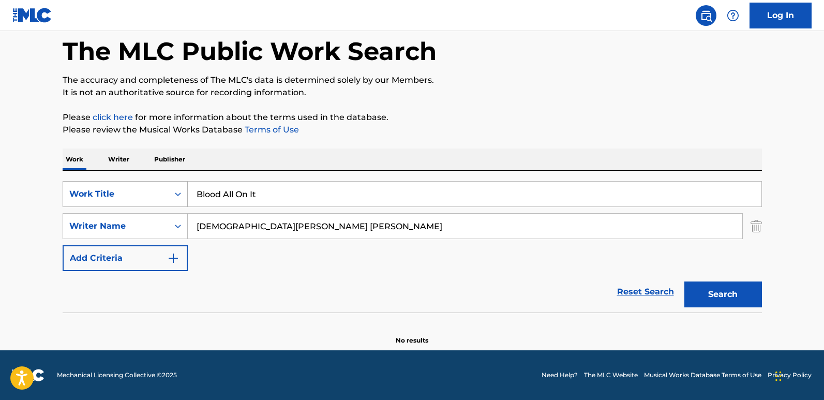
click at [160, 191] on div "SearchWithCriteria6fbf132d-c24a-4b8d-9e7c-54c20119f60f Work Title Blood All On …" at bounding box center [412, 194] width 699 height 26
drag, startPoint x: 289, startPoint y: 223, endPoint x: 103, endPoint y: 220, distance: 186.2
click at [103, 220] on div "SearchWithCriteriadfd9946b-e394-45d3-bd1f-173999369d43 Writer Name [PERSON_NAME…" at bounding box center [412, 226] width 699 height 26
paste input "[PERSON_NAME] II"
click at [702, 285] on button "Search" at bounding box center [723, 294] width 78 height 26
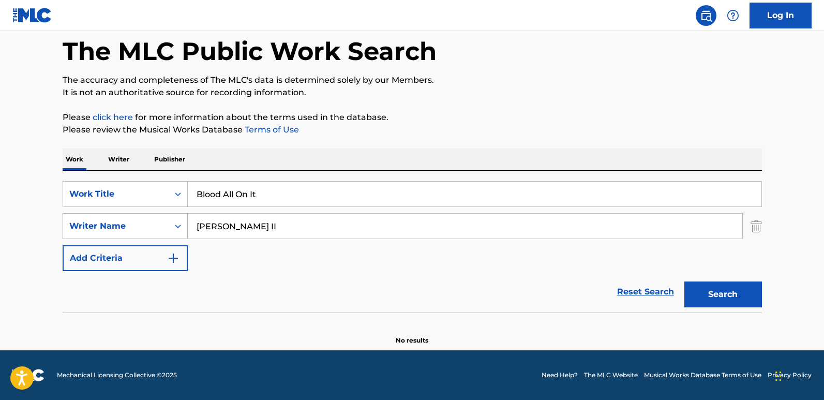
drag, startPoint x: 275, startPoint y: 229, endPoint x: 147, endPoint y: 225, distance: 127.8
click at [147, 225] on div "SearchWithCriteriadfd9946b-e394-45d3-bd1f-173999369d43 Writer Name [PERSON_NAME]" at bounding box center [412, 226] width 699 height 26
paste input "[DEMOGRAPHIC_DATA]"
type input "[DEMOGRAPHIC_DATA]"
click at [684, 281] on button "Search" at bounding box center [723, 294] width 78 height 26
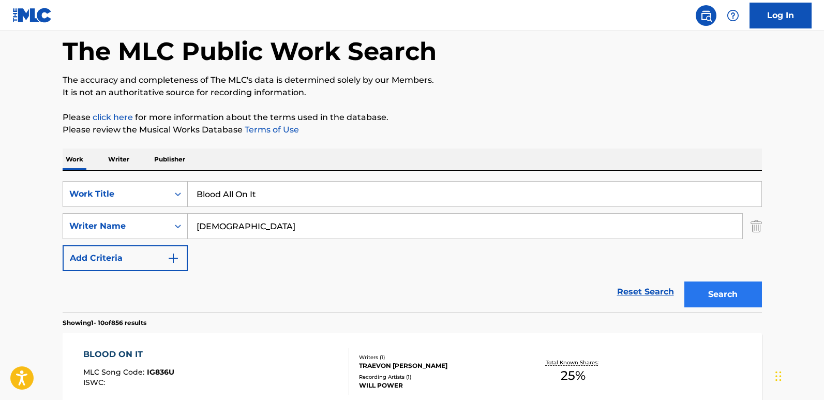
drag, startPoint x: 729, startPoint y: 307, endPoint x: 724, endPoint y: 300, distance: 8.6
click at [702, 306] on div "Search" at bounding box center [720, 291] width 83 height 41
click at [702, 300] on button "Search" at bounding box center [723, 294] width 78 height 26
drag, startPoint x: 287, startPoint y: 202, endPoint x: 163, endPoint y: 207, distance: 124.2
click at [163, 207] on div "SearchWithCriteria6fbf132d-c24a-4b8d-9e7c-54c20119f60f Work Title Blood All On …" at bounding box center [412, 226] width 699 height 90
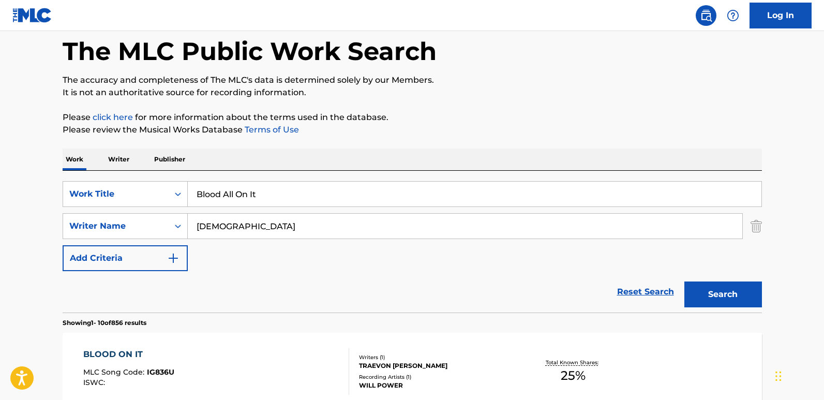
paste input "Fake Luv"
type input "Fake Luv"
click at [293, 198] on input "Fake Luv" at bounding box center [474, 193] width 573 height 25
click at [702, 295] on button "Search" at bounding box center [723, 294] width 78 height 26
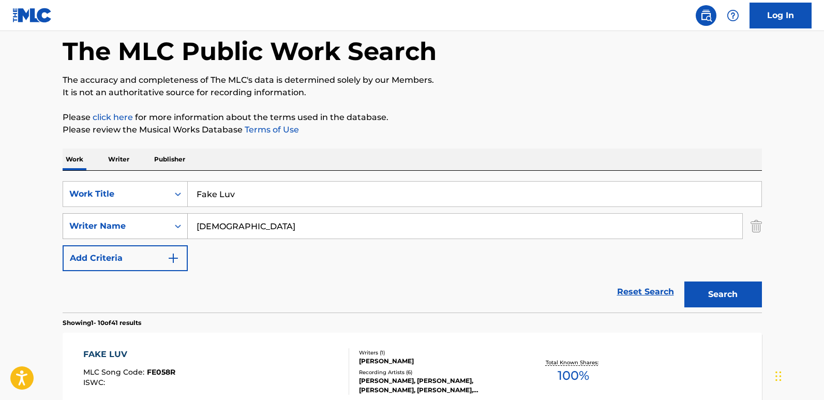
drag, startPoint x: 262, startPoint y: 236, endPoint x: 141, endPoint y: 233, distance: 121.0
click at [141, 233] on div "SearchWithCriteriadfd9946b-e394-45d3-bd1f-173999369d43 Writer Name [PERSON_NAME]" at bounding box center [412, 226] width 699 height 26
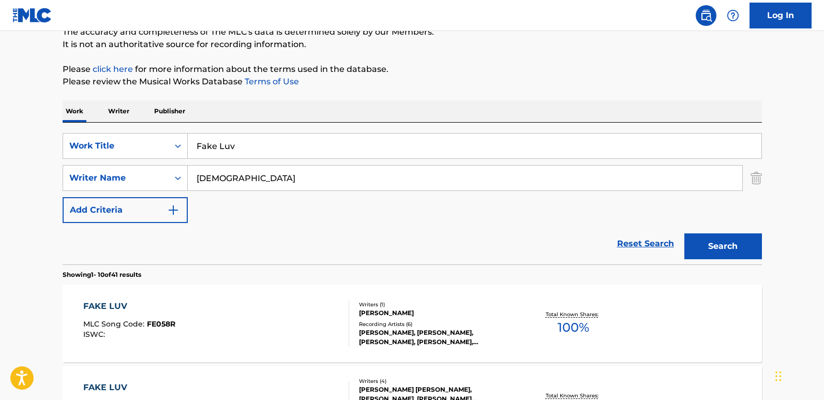
scroll to position [153, 0]
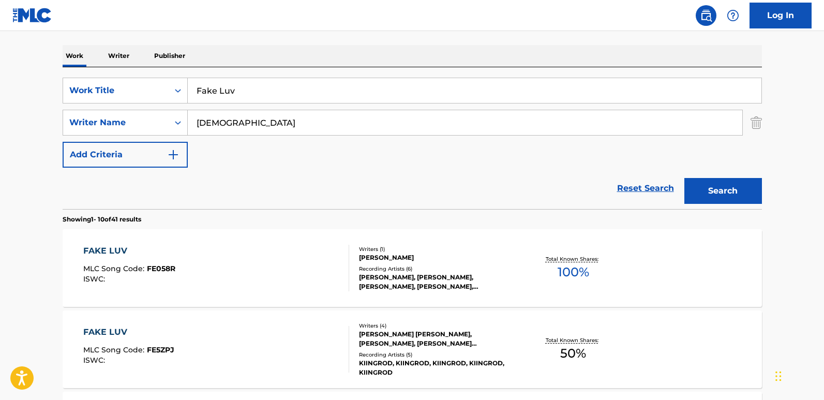
click at [118, 260] on div "FAKE LUV MLC Song Code : FE058R ISWC :" at bounding box center [129, 268] width 92 height 47
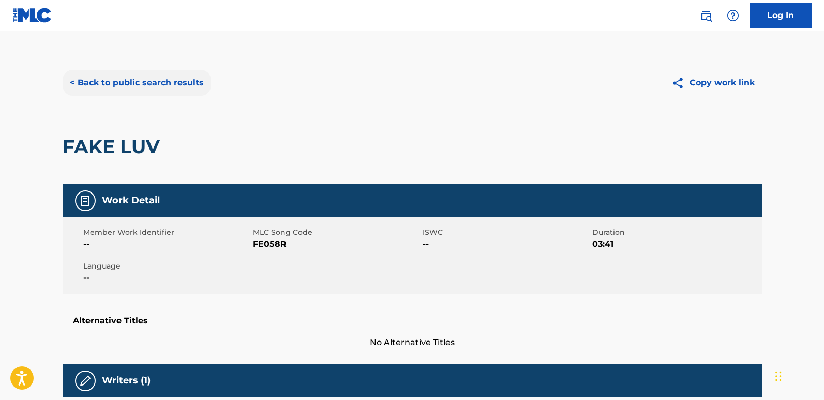
click at [183, 90] on button "< Back to public search results" at bounding box center [137, 83] width 148 height 26
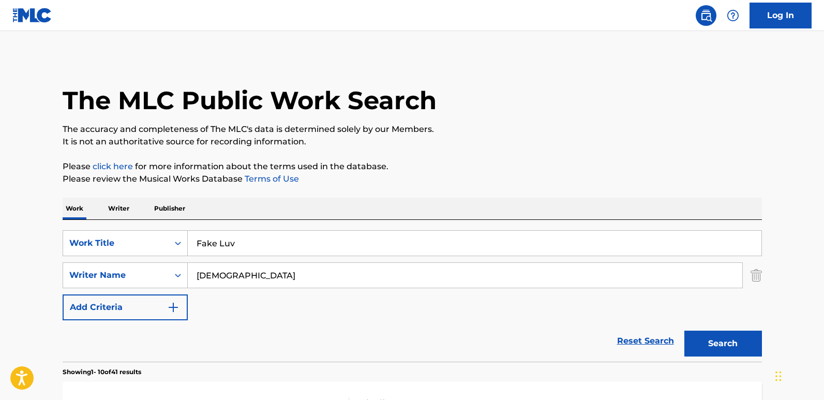
scroll to position [153, 0]
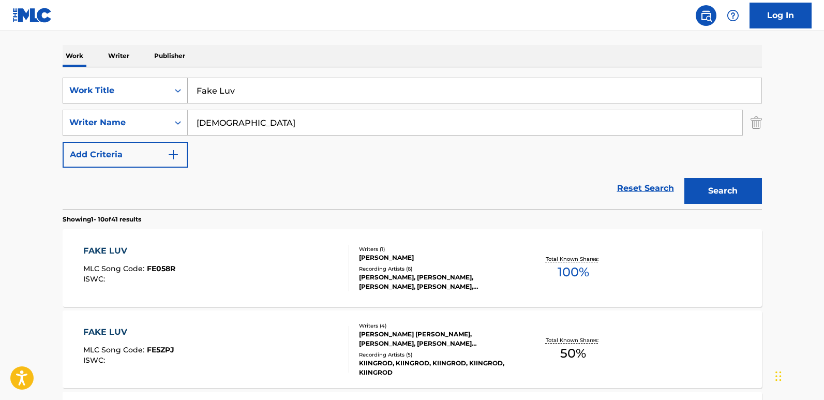
drag, startPoint x: 250, startPoint y: 89, endPoint x: 186, endPoint y: 88, distance: 63.6
click at [186, 88] on div "SearchWithCriteria6fbf132d-c24a-4b8d-9e7c-54c20119f60f Work Title Fake Luv" at bounding box center [412, 91] width 699 height 26
paste input "Let It Blow"
type input "Let It Blow"
drag, startPoint x: 237, startPoint y: 119, endPoint x: 149, endPoint y: 123, distance: 88.0
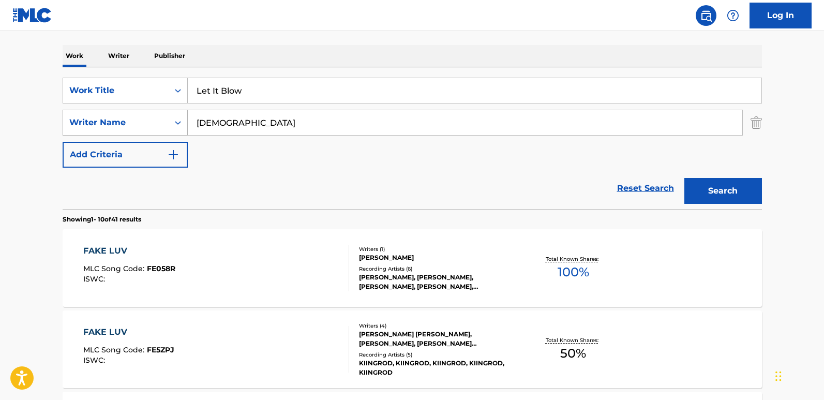
click at [149, 123] on div "SearchWithCriteriadfd9946b-e394-45d3-bd1f-173999369d43 Writer Name [PERSON_NAME]" at bounding box center [412, 123] width 699 height 26
paste input "[PERSON_NAME]"
click at [702, 192] on button "Search" at bounding box center [723, 191] width 78 height 26
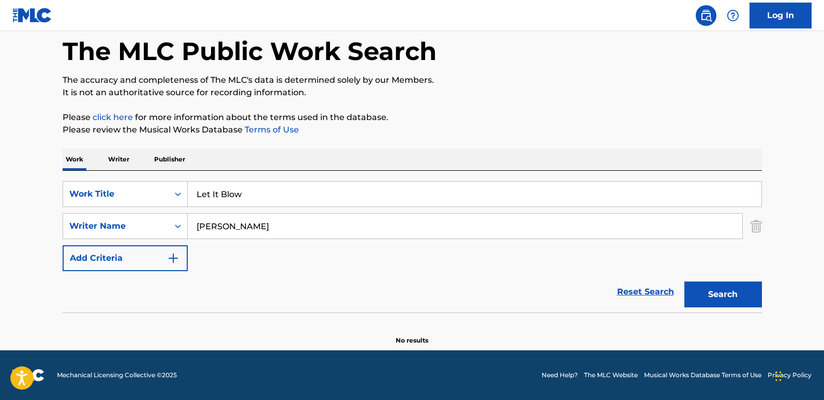
scroll to position [49, 0]
click at [221, 228] on input "[PERSON_NAME]" at bounding box center [465, 226] width 554 height 25
drag, startPoint x: 226, startPoint y: 223, endPoint x: 146, endPoint y: 225, distance: 79.7
click at [146, 225] on div "SearchWithCriteriadfd9946b-e394-45d3-bd1f-173999369d43 Writer Name [PERSON_NAME]" at bounding box center [412, 226] width 699 height 26
drag, startPoint x: 219, startPoint y: 225, endPoint x: 293, endPoint y: 225, distance: 73.4
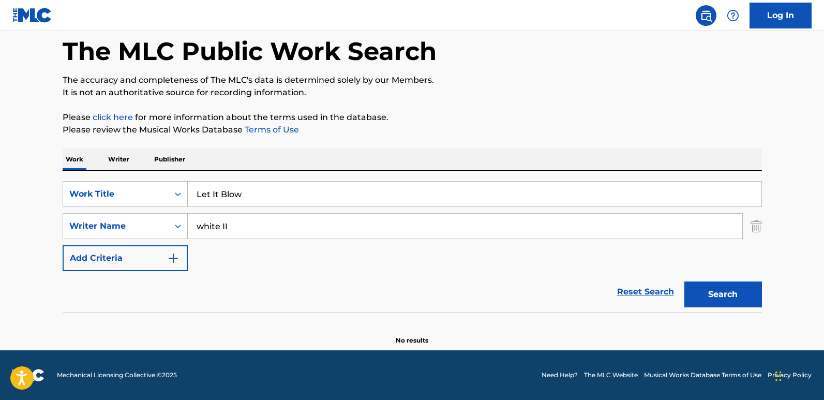
click at [293, 225] on input "white II" at bounding box center [465, 226] width 554 height 25
click at [702, 284] on button "Search" at bounding box center [723, 294] width 78 height 26
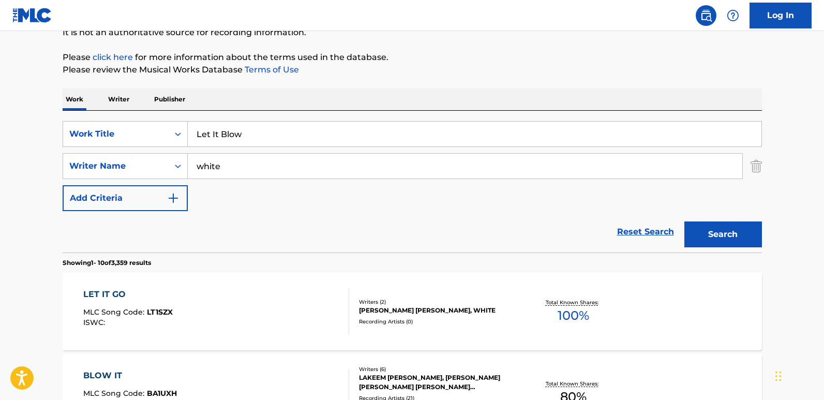
scroll to position [204, 0]
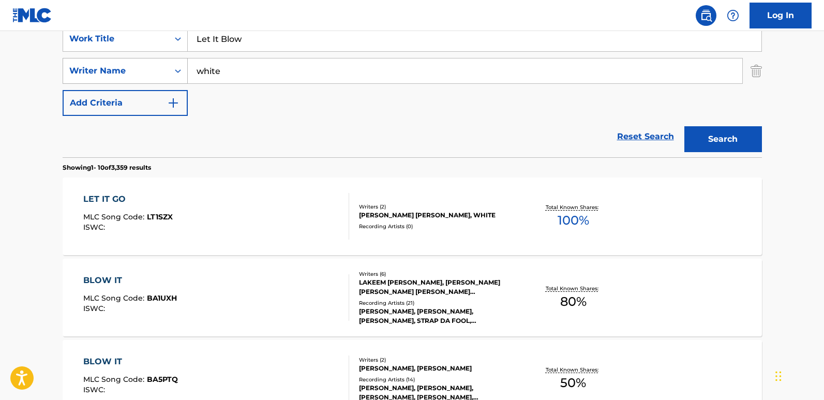
drag, startPoint x: 255, startPoint y: 74, endPoint x: 137, endPoint y: 75, distance: 117.9
click at [137, 74] on div "SearchWithCriteriadfd9946b-e394-45d3-bd1f-173999369d43 Writer Name white" at bounding box center [412, 71] width 699 height 26
paste input "[DEMOGRAPHIC_DATA][PERSON_NAME] [PERSON_NAME]"
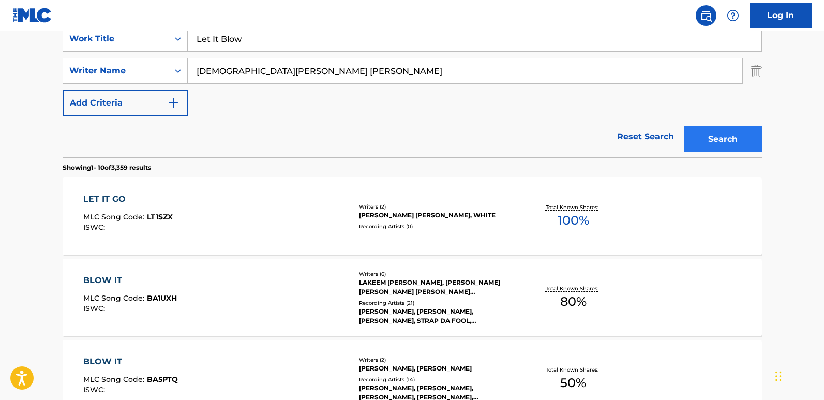
type input "[DEMOGRAPHIC_DATA][PERSON_NAME] [PERSON_NAME]"
click at [702, 127] on button "Search" at bounding box center [723, 139] width 78 height 26
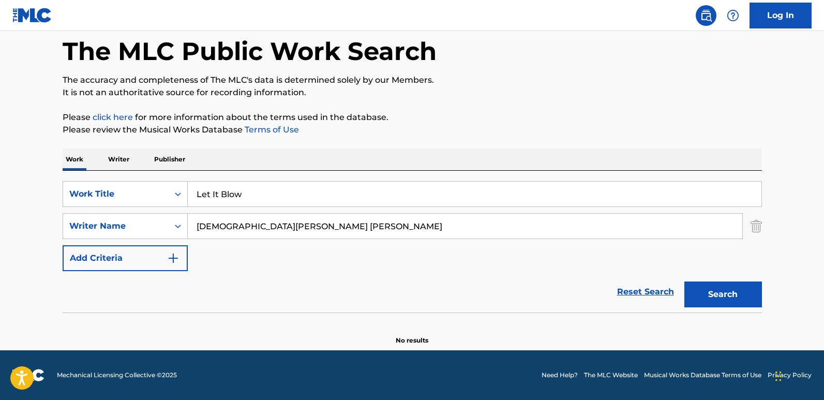
scroll to position [49, 0]
drag, startPoint x: 247, startPoint y: 189, endPoint x: 166, endPoint y: 198, distance: 80.6
click at [166, 198] on div "SearchWithCriteria6fbf132d-c24a-4b8d-9e7c-54c20119f60f Work Title Let It Blow" at bounding box center [412, 194] width 699 height 26
paste input "Had Enough"
type input "Had Enough"
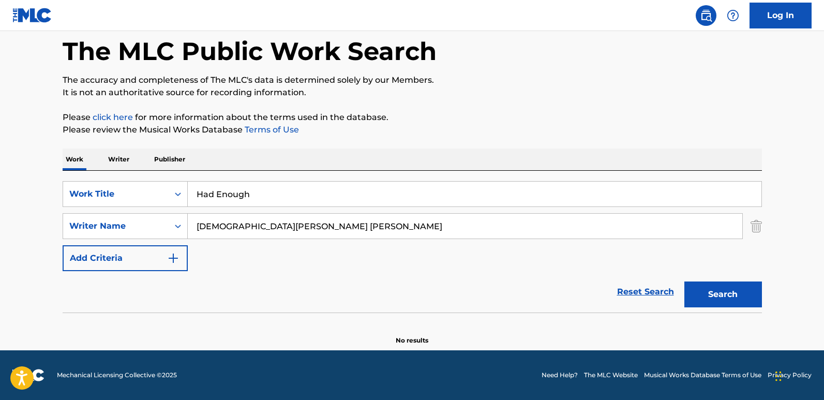
drag, startPoint x: 301, startPoint y: 226, endPoint x: 141, endPoint y: 207, distance: 161.5
click at [141, 207] on div "SearchWithCriteria6fbf132d-c24a-4b8d-9e7c-54c20119f60f Work Title Had Enough Se…" at bounding box center [412, 226] width 699 height 90
paste input "EBK JaayBo"
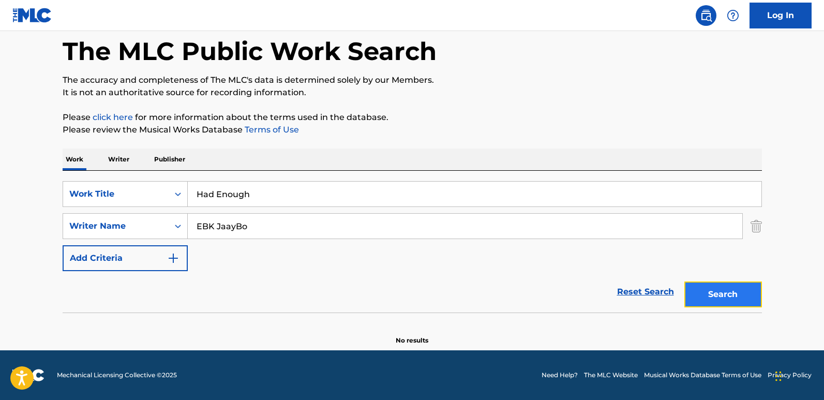
click at [702, 292] on button "Search" at bounding box center [723, 294] width 78 height 26
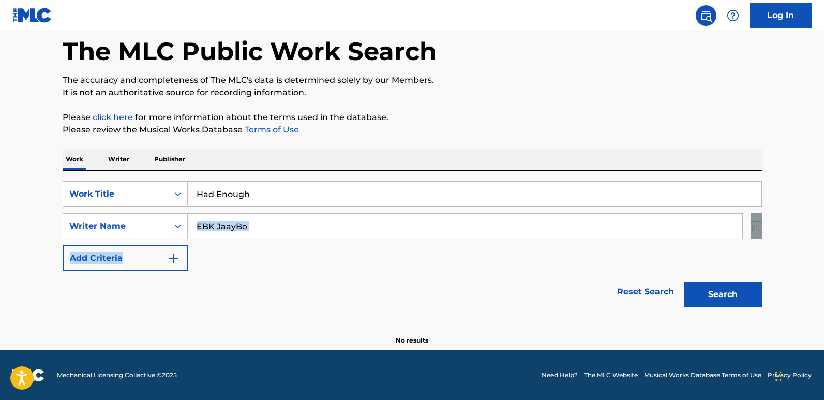
drag, startPoint x: 255, startPoint y: 241, endPoint x: 225, endPoint y: 238, distance: 30.1
click at [225, 238] on div "SearchWithCriteria6fbf132d-c24a-4b8d-9e7c-54c20119f60f Work Title Had Enough Se…" at bounding box center [412, 226] width 699 height 90
drag, startPoint x: 298, startPoint y: 228, endPoint x: 157, endPoint y: 226, distance: 141.2
click at [157, 226] on div "SearchWithCriteriadfd9946b-e394-45d3-bd1f-173999369d43 Writer Name [PERSON_NAME]" at bounding box center [412, 226] width 699 height 26
paste input "[PERSON_NAME]"
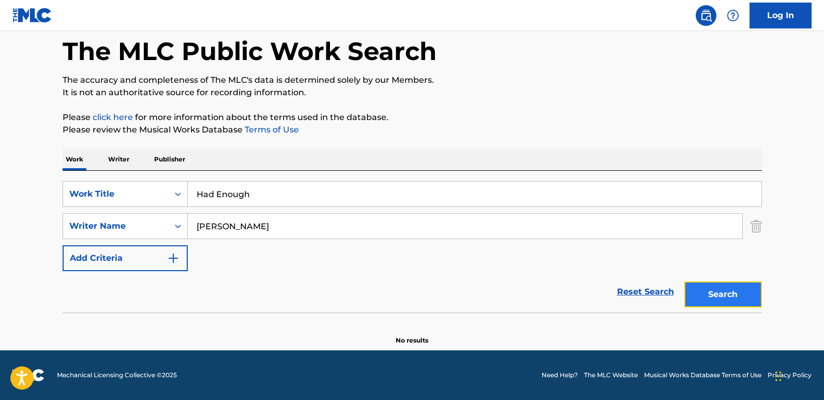
click at [694, 293] on button "Search" at bounding box center [723, 294] width 78 height 26
drag, startPoint x: 291, startPoint y: 225, endPoint x: 170, endPoint y: 226, distance: 120.5
click at [171, 226] on div "SearchWithCriteriadfd9946b-e394-45d3-bd1f-173999369d43 Writer Name [PERSON_NAME]" at bounding box center [412, 226] width 699 height 26
paste input "[PERSON_NAME]"
type input "[PERSON_NAME]"
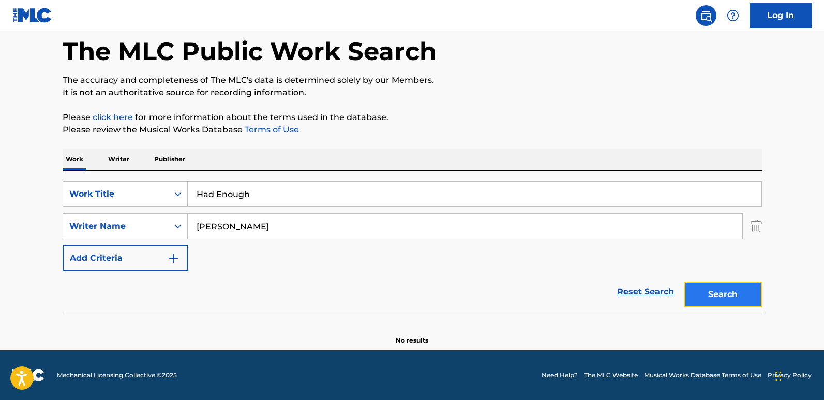
click at [702, 291] on button "Search" at bounding box center [723, 294] width 78 height 26
drag, startPoint x: 277, startPoint y: 191, endPoint x: 159, endPoint y: 200, distance: 118.2
click at [159, 200] on div "SearchWithCriteria6fbf132d-c24a-4b8d-9e7c-54c20119f60f Work Title Had Enough" at bounding box center [412, 194] width 699 height 26
paste input "Do Sum"
type input "Do Sum"
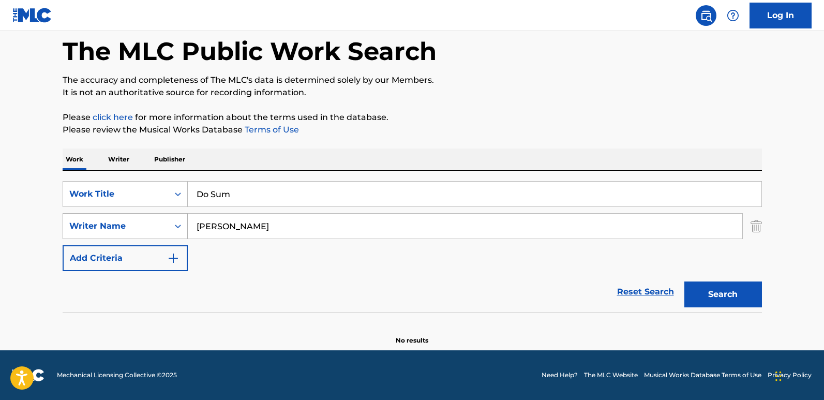
drag, startPoint x: 326, startPoint y: 230, endPoint x: 128, endPoint y: 220, distance: 198.8
click at [128, 220] on div "SearchWithCriteriadfd9946b-e394-45d3-bd1f-173999369d43 Writer Name [PERSON_NAME]" at bounding box center [412, 226] width 699 height 26
paste input "[PERSON_NAME]"
drag, startPoint x: 216, startPoint y: 230, endPoint x: 139, endPoint y: 231, distance: 77.6
click at [139, 231] on div "SearchWithCriteriadfd9946b-e394-45d3-bd1f-173999369d43 Writer Name [PERSON_NAME]" at bounding box center [412, 226] width 699 height 26
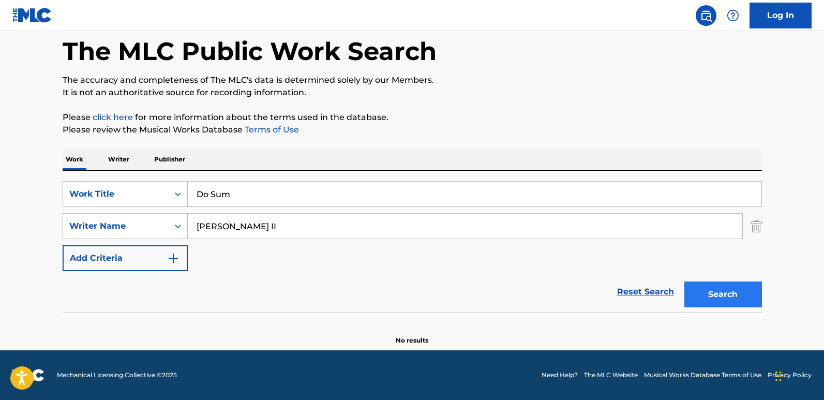
type input "[PERSON_NAME] II"
click at [702, 290] on button "Search" at bounding box center [723, 294] width 78 height 26
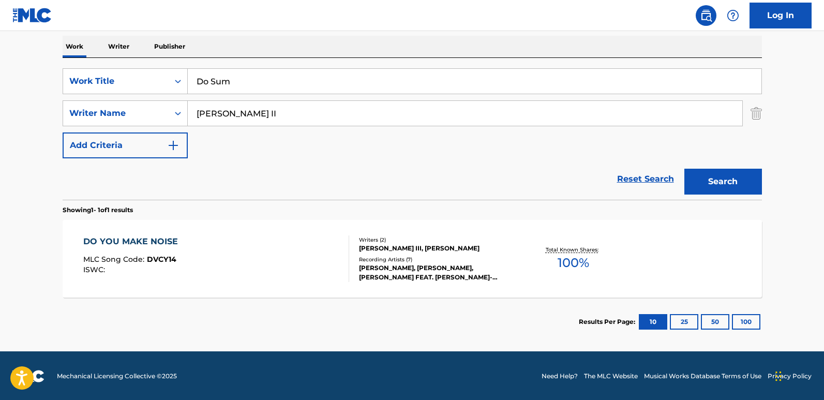
scroll to position [163, 0]
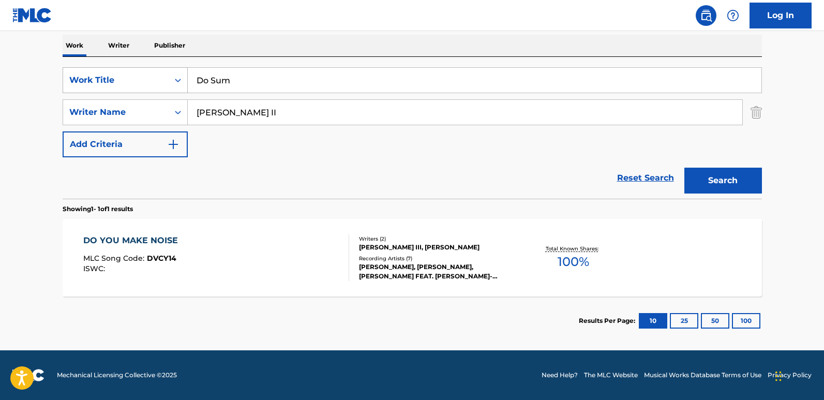
drag, startPoint x: 128, startPoint y: 85, endPoint x: 110, endPoint y: 85, distance: 18.1
click at [110, 85] on div "SearchWithCriteria6fbf132d-c24a-4b8d-9e7c-54c20119f60f Work Title Do Sum" at bounding box center [412, 80] width 699 height 26
paste input "For Us"
type input "For Us"
drag, startPoint x: 270, startPoint y: 116, endPoint x: 179, endPoint y: 122, distance: 91.2
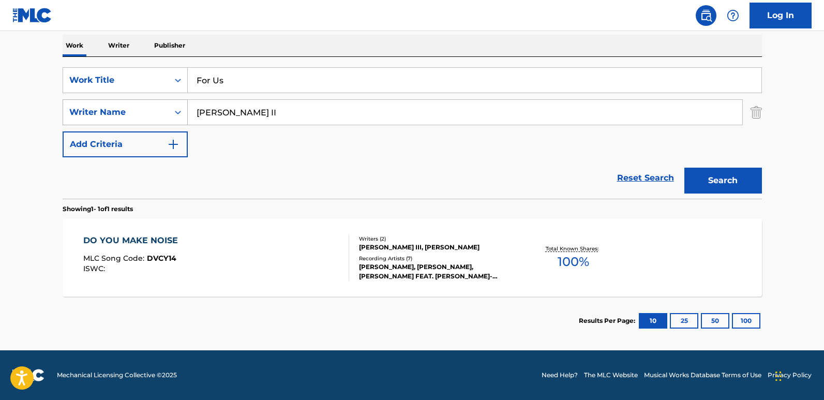
click at [179, 122] on div "SearchWithCriteriadfd9946b-e394-45d3-bd1f-173999369d43 Writer Name [PERSON_NAME]" at bounding box center [412, 112] width 699 height 26
paste input "[PERSON_NAME]"
type input "[PERSON_NAME]"
click at [684, 168] on button "Search" at bounding box center [723, 181] width 78 height 26
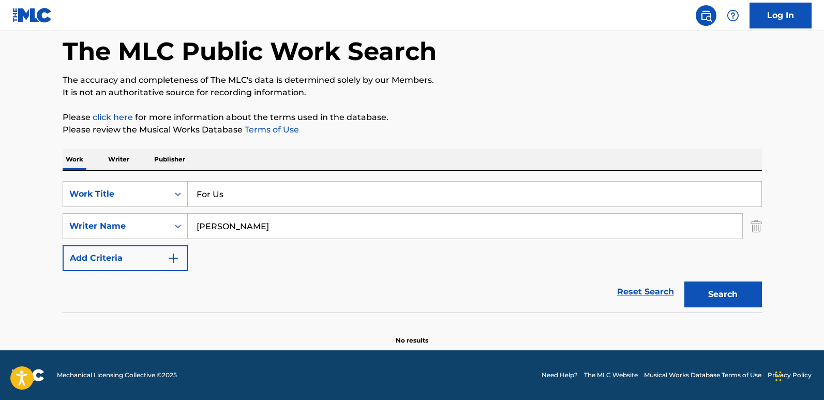
scroll to position [49, 0]
drag, startPoint x: 182, startPoint y: 235, endPoint x: 133, endPoint y: 235, distance: 48.6
click at [133, 235] on div "SearchWithCriteriadfd9946b-e394-45d3-bd1f-173999369d43 Writer Name [PERSON_NAME]" at bounding box center [412, 226] width 699 height 26
click at [684, 281] on button "Search" at bounding box center [723, 294] width 78 height 26
drag, startPoint x: 189, startPoint y: 203, endPoint x: 141, endPoint y: 204, distance: 48.1
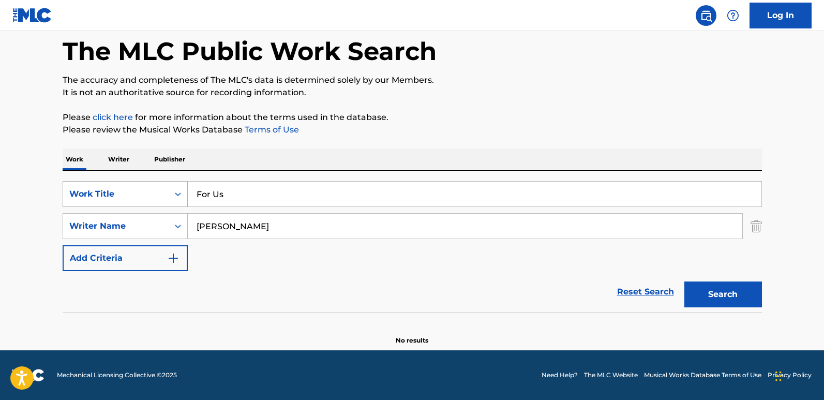
click at [141, 204] on div "SearchWithCriteria6fbf132d-c24a-4b8d-9e7c-54c20119f60f Work Title For Us" at bounding box center [412, 194] width 699 height 26
paste input "rom The Dirt"
type input "From The Dirt"
drag, startPoint x: 247, startPoint y: 233, endPoint x: 233, endPoint y: 232, distance: 14.5
click at [233, 232] on input "[PERSON_NAME]" at bounding box center [465, 226] width 554 height 25
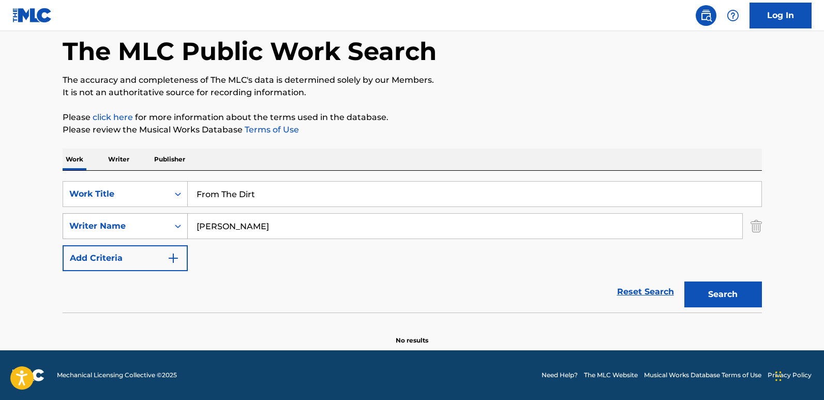
drag, startPoint x: 282, startPoint y: 232, endPoint x: 158, endPoint y: 229, distance: 124.7
click at [158, 229] on div "SearchWithCriteriadfd9946b-e394-45d3-bd1f-173999369d43 Writer Name [PERSON_NAME]" at bounding box center [412, 226] width 699 height 26
paste input "[PERSON_NAME] II"
type input "[PERSON_NAME] II"
click at [684, 281] on button "Search" at bounding box center [723, 294] width 78 height 26
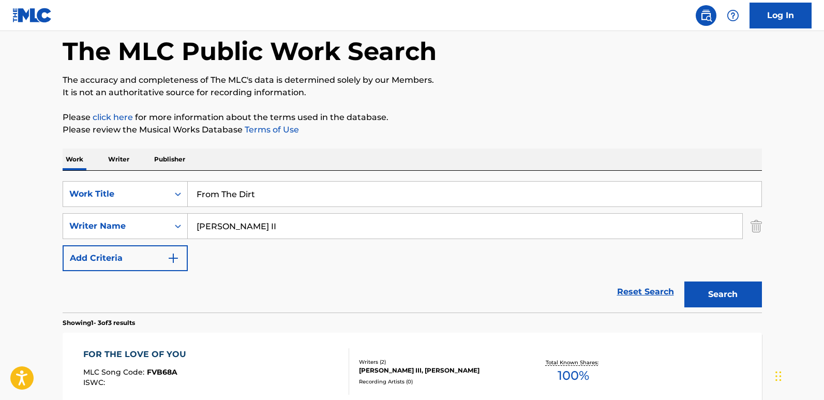
click at [276, 217] on input "[PERSON_NAME] II" at bounding box center [465, 226] width 554 height 25
click at [702, 285] on button "Search" at bounding box center [723, 294] width 78 height 26
click at [526, 92] on p "It is not an authoritative source for recording information." at bounding box center [412, 92] width 699 height 12
drag, startPoint x: 222, startPoint y: 191, endPoint x: 147, endPoint y: 191, distance: 75.0
click at [147, 191] on div "SearchWithCriteria6fbf132d-c24a-4b8d-9e7c-54c20119f60f Work Title From The Dirt" at bounding box center [412, 194] width 699 height 26
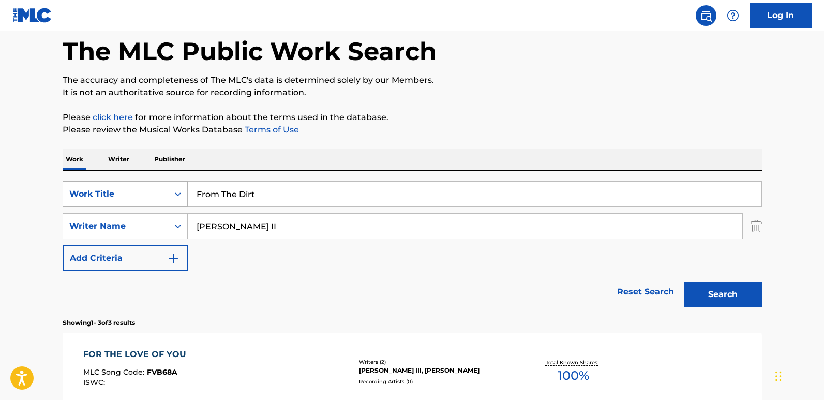
paste input "Letter To Bg"
type input "Letter To Bg"
click at [700, 291] on button "Search" at bounding box center [723, 294] width 78 height 26
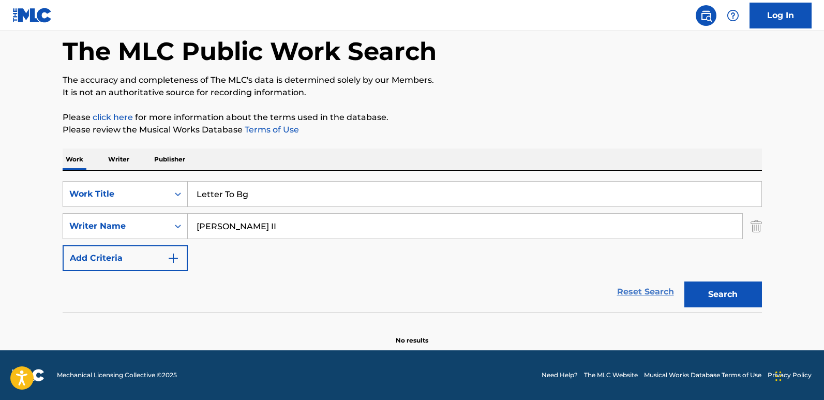
click at [645, 301] on link "Reset Search" at bounding box center [645, 291] width 67 height 23
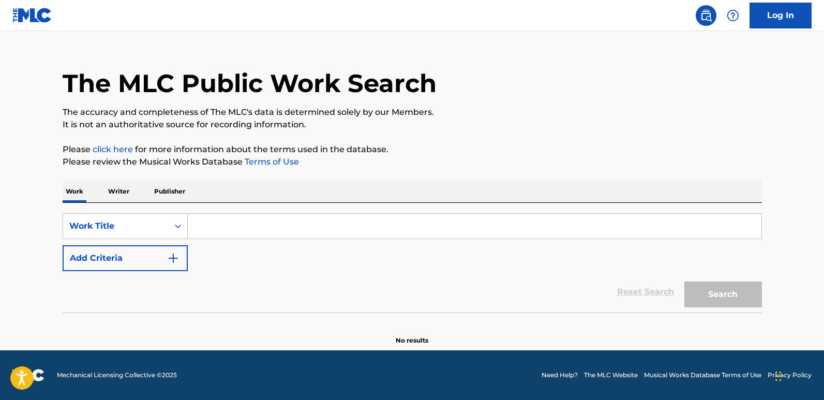
scroll to position [0, 0]
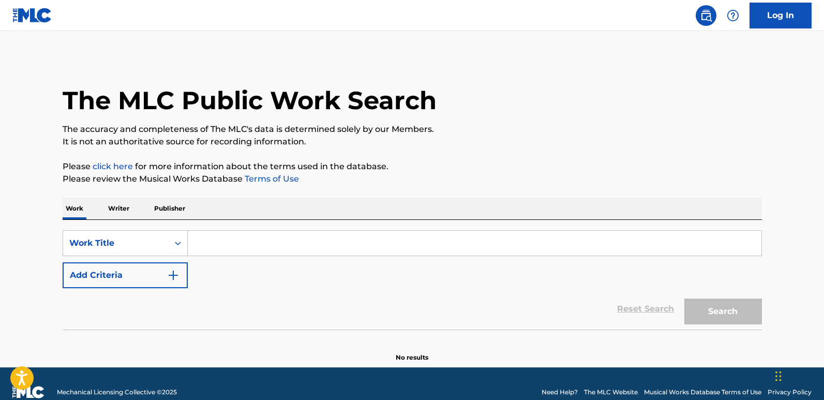
click at [241, 241] on input "Search Form" at bounding box center [474, 243] width 573 height 25
paste input "C.O.L.O.U.R.S."
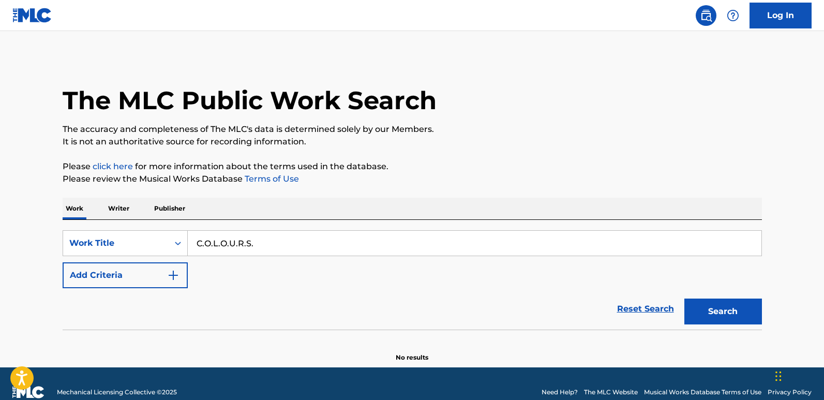
type input "C.O.L.O.U.R.S."
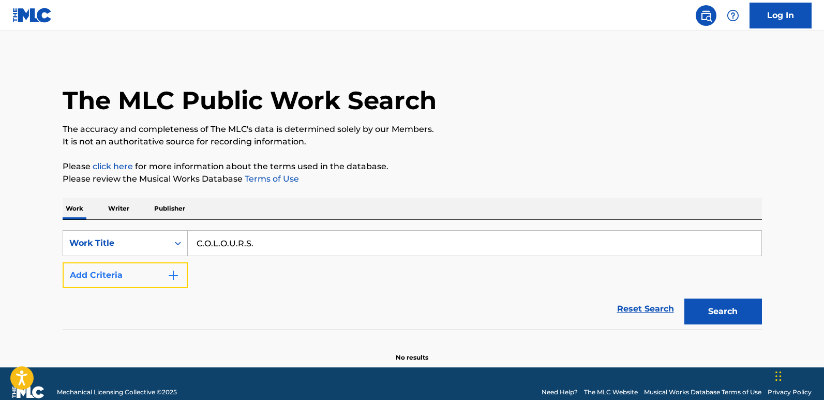
click at [161, 278] on button "Add Criteria" at bounding box center [125, 275] width 125 height 26
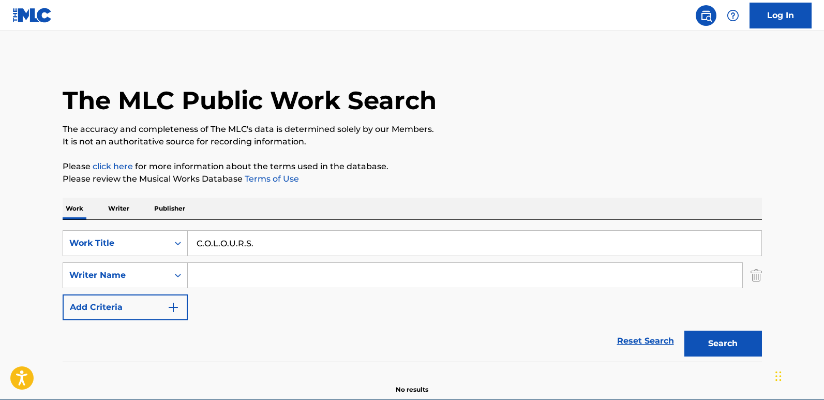
click at [239, 275] on input "Search Form" at bounding box center [465, 275] width 554 height 25
type input "[PERSON_NAME]"
click at [684, 330] on button "Search" at bounding box center [723, 343] width 78 height 26
drag, startPoint x: 228, startPoint y: 243, endPoint x: 146, endPoint y: 244, distance: 81.7
click at [146, 244] on div "SearchWithCriteria6fbf132d-c24a-4b8d-9e7c-54c20119f60f Work Title C.O.L.O.U.R.S." at bounding box center [412, 243] width 699 height 26
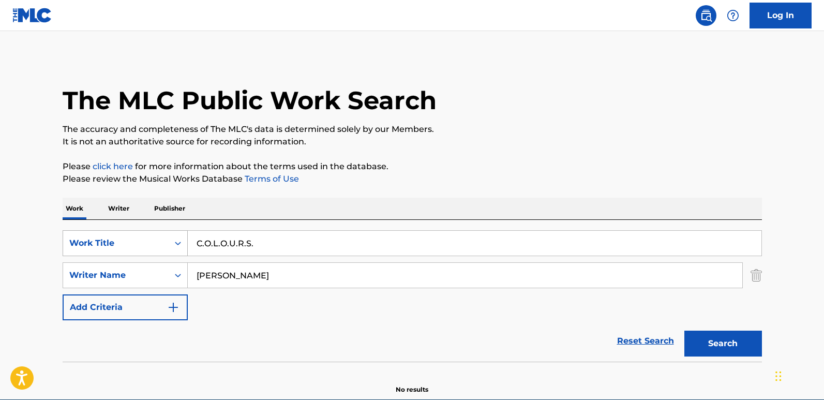
paste input "Probably Cursed"
type input "Probably Cursed"
drag, startPoint x: 198, startPoint y: 274, endPoint x: 123, endPoint y: 268, distance: 75.2
click at [123, 268] on div "SearchWithCriteriadfd9946b-e394-45d3-bd1f-173999369d43 Writer Name [PERSON_NAME]" at bounding box center [412, 275] width 699 height 26
paste input "[PERSON_NAME]"
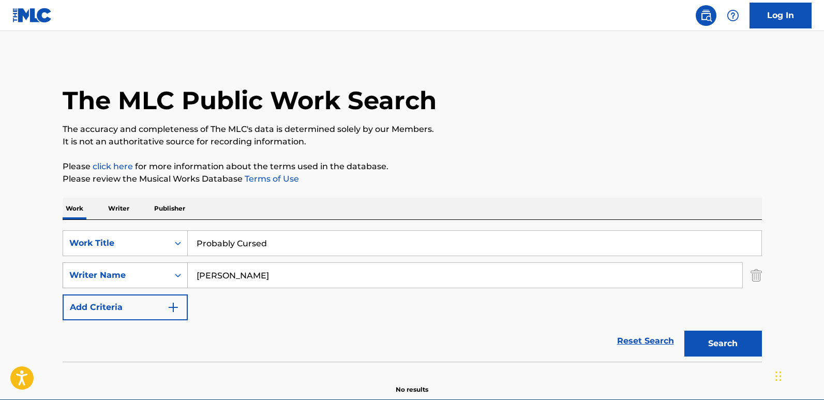
type input "[PERSON_NAME]"
click at [684, 330] on button "Search" at bounding box center [723, 343] width 78 height 26
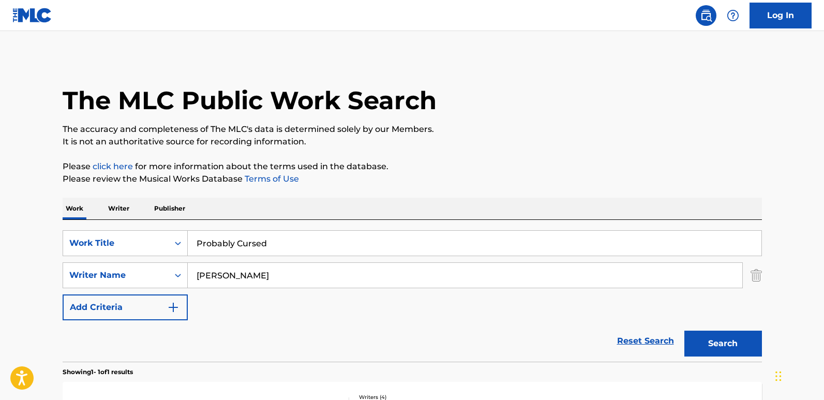
scroll to position [163, 0]
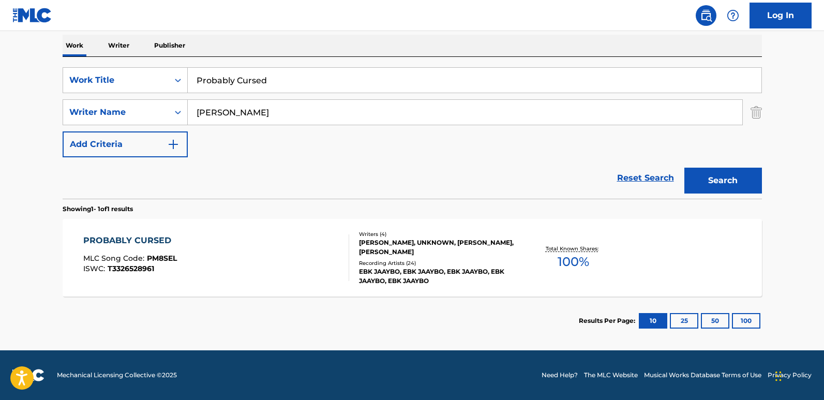
click at [140, 248] on div "PROBABLY CURSED MLC Song Code : PM8SEL ISWC : T3326528961" at bounding box center [130, 257] width 94 height 47
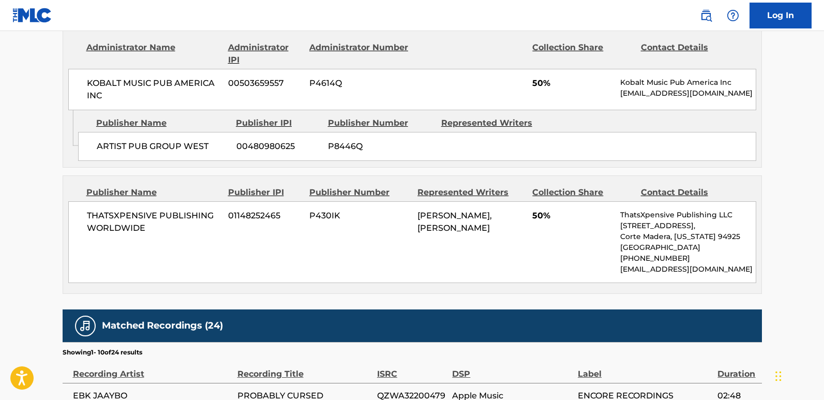
scroll to position [511, 0]
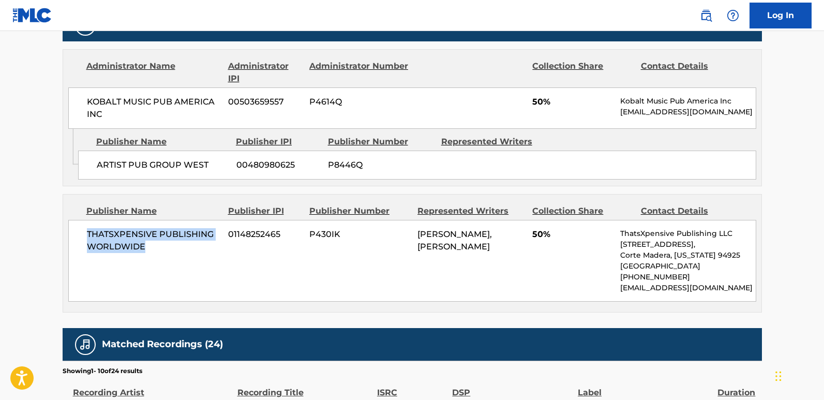
drag, startPoint x: 86, startPoint y: 233, endPoint x: 210, endPoint y: 255, distance: 126.2
click at [210, 255] on div "THATSXPENSIVE PUBLISHING WORLDWIDE 01148252465 P430IK [PERSON_NAME], [PERSON_NA…" at bounding box center [412, 261] width 688 height 82
copy span "THATSXPENSIVE PUBLISHING WORLDWIDE"
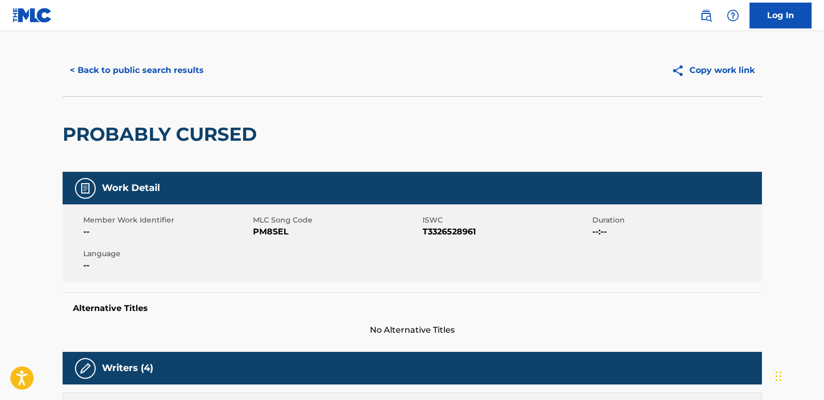
scroll to position [0, 0]
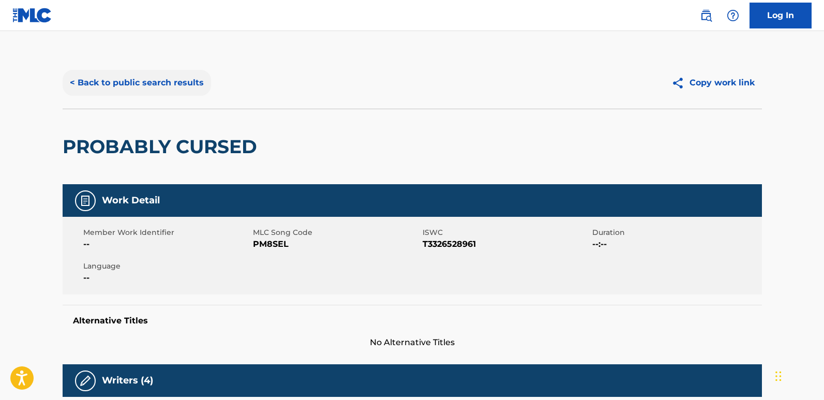
click at [166, 86] on button "< Back to public search results" at bounding box center [137, 83] width 148 height 26
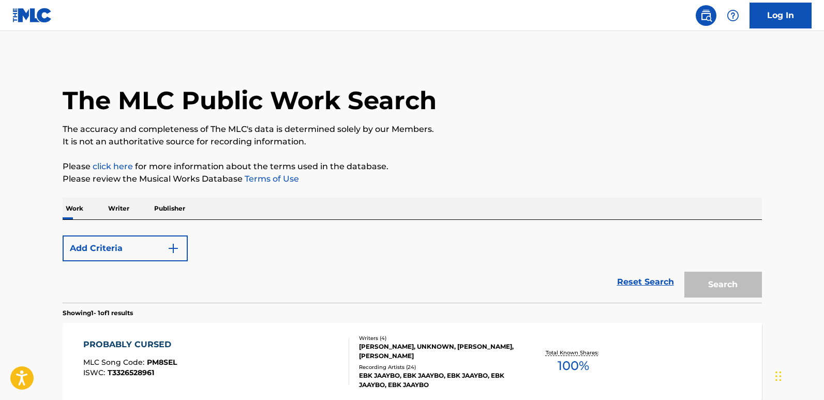
scroll to position [104, 0]
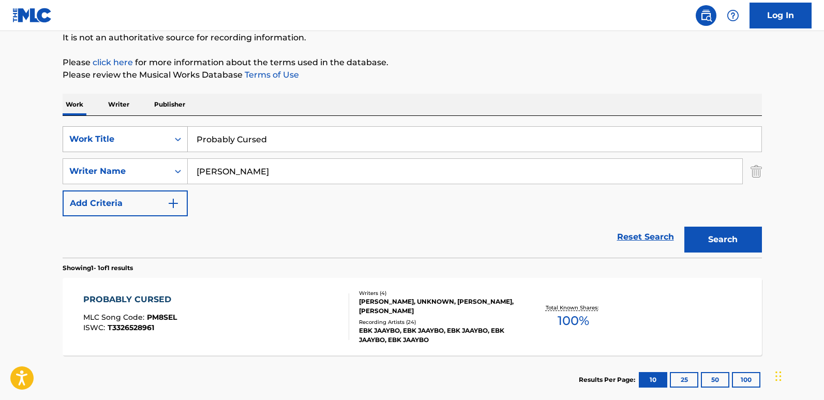
drag, startPoint x: 296, startPoint y: 132, endPoint x: 171, endPoint y: 145, distance: 125.8
click at [171, 145] on div "SearchWithCriteria6fbf132d-c24a-4b8d-9e7c-54c20119f60f Work Title Probably Curs…" at bounding box center [412, 139] width 699 height 26
paste input "Bust It"
type input "Bust It"
drag, startPoint x: 276, startPoint y: 176, endPoint x: 163, endPoint y: 186, distance: 113.1
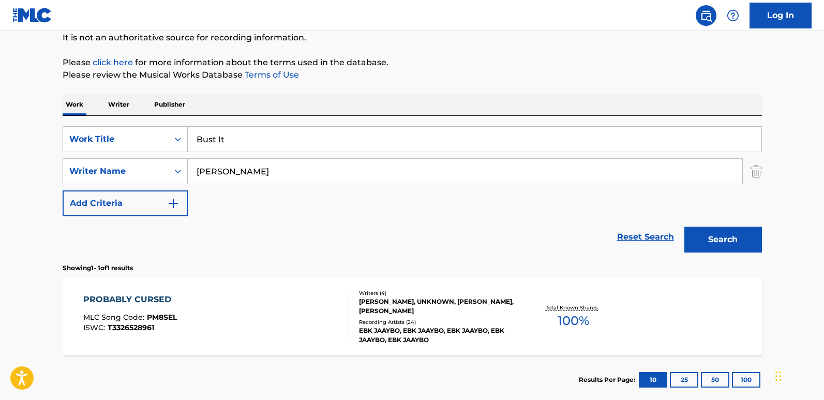
click at [163, 186] on div "SearchWithCriteria6fbf132d-c24a-4b8d-9e7c-54c20119f60f Work Title Bust It Searc…" at bounding box center [412, 171] width 699 height 90
paste input "[PERSON_NAME]"
type input "[PERSON_NAME]"
click at [684, 226] on button "Search" at bounding box center [723, 239] width 78 height 26
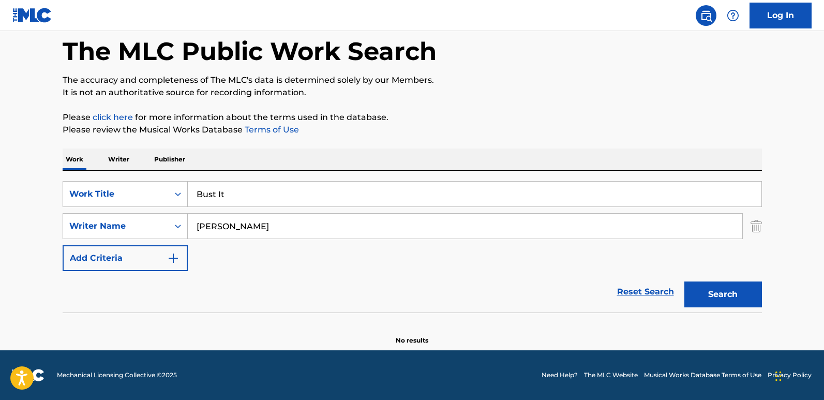
scroll to position [49, 0]
drag, startPoint x: 269, startPoint y: 237, endPoint x: 241, endPoint y: 239, distance: 27.5
click at [241, 239] on div "SearchWithCriteria6fbf132d-c24a-4b8d-9e7c-54c20119f60f Work Title Bust It Searc…" at bounding box center [412, 226] width 699 height 90
click at [702, 298] on button "Search" at bounding box center [723, 294] width 78 height 26
drag, startPoint x: 245, startPoint y: 199, endPoint x: 188, endPoint y: 199, distance: 56.9
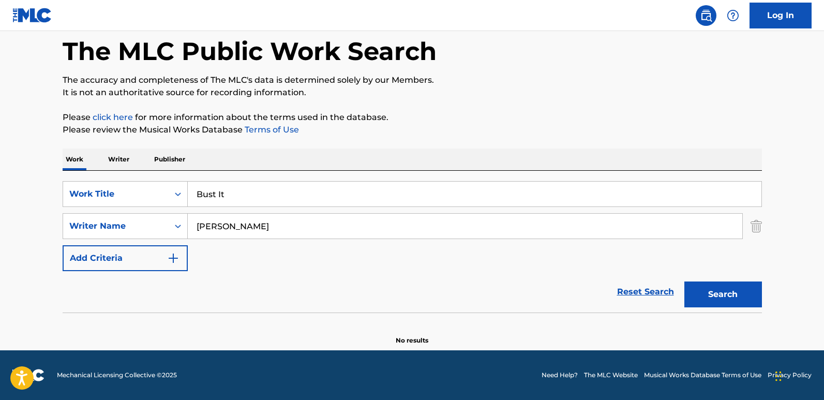
click at [188, 199] on input "Bust It" at bounding box center [474, 193] width 573 height 25
paste input "Rescue Me"
type input "Rescue Me"
drag, startPoint x: 264, startPoint y: 226, endPoint x: 72, endPoint y: 223, distance: 192.4
click at [72, 223] on div "SearchWithCriteriadfd9946b-e394-45d3-bd1f-173999369d43 Writer Name [PERSON_NAME]" at bounding box center [412, 226] width 699 height 26
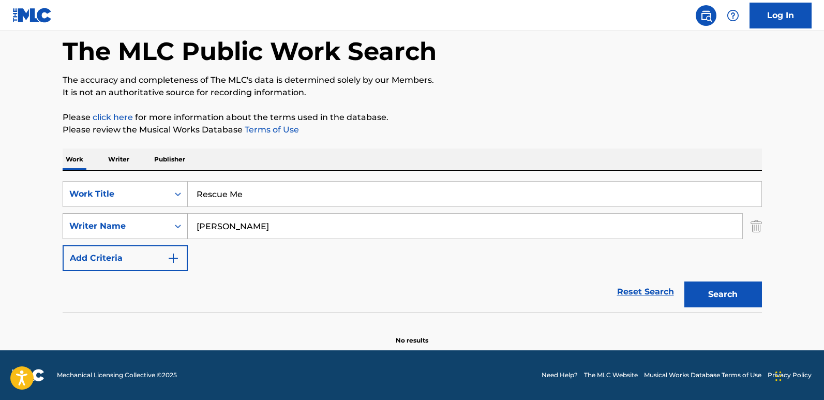
paste input "[PERSON_NAME]"
click at [684, 281] on button "Search" at bounding box center [723, 294] width 78 height 26
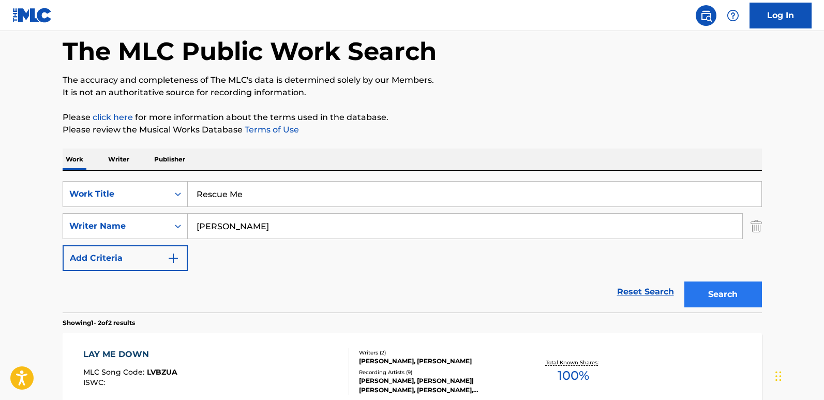
drag, startPoint x: 714, startPoint y: 281, endPoint x: 711, endPoint y: 286, distance: 6.0
click at [702, 281] on div "Search" at bounding box center [720, 291] width 83 height 41
click at [702, 289] on button "Search" at bounding box center [723, 294] width 78 height 26
drag, startPoint x: 292, startPoint y: 234, endPoint x: 148, endPoint y: 227, distance: 143.4
click at [148, 227] on div "SearchWithCriteriadfd9946b-e394-45d3-bd1f-173999369d43 Writer Name [PERSON_NAME]" at bounding box center [412, 226] width 699 height 26
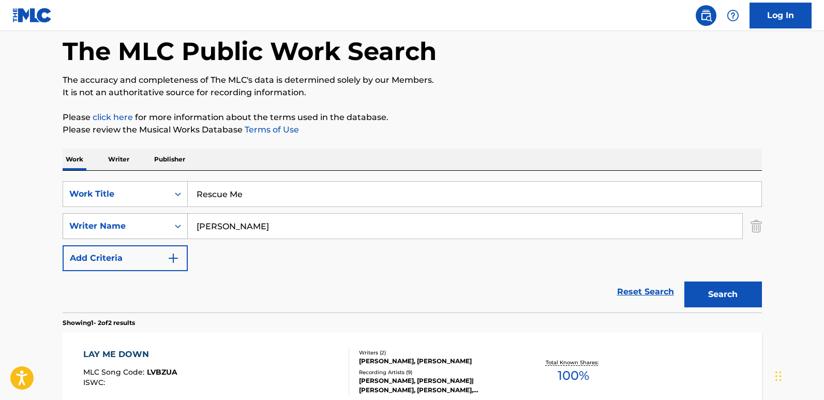
paste input "[PERSON_NAME]"
type input "[PERSON_NAME] II"
click at [684, 281] on button "Search" at bounding box center [723, 294] width 78 height 26
drag, startPoint x: 282, startPoint y: 235, endPoint x: 156, endPoint y: 230, distance: 125.8
click at [156, 230] on div "SearchWithCriteriadfd9946b-e394-45d3-bd1f-173999369d43 Writer Name [PERSON_NAME]" at bounding box center [412, 226] width 699 height 26
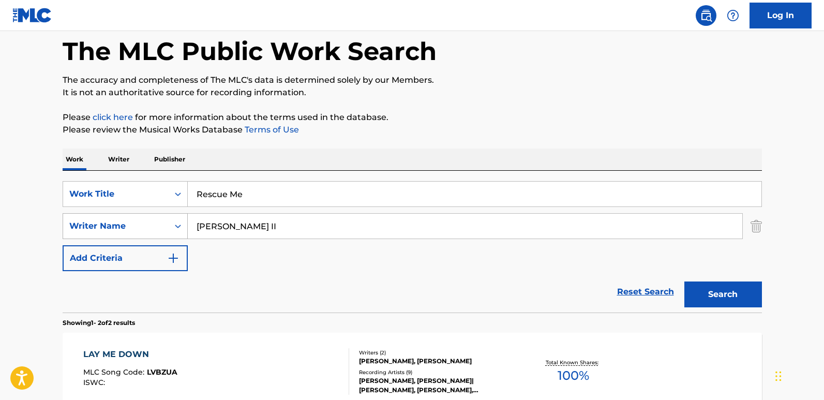
click at [684, 281] on button "Search" at bounding box center [723, 294] width 78 height 26
drag, startPoint x: 261, startPoint y: 194, endPoint x: 143, endPoint y: 210, distance: 119.0
click at [143, 210] on div "SearchWithCriteria6fbf132d-c24a-4b8d-9e7c-54c20119f60f Work Title Rescue Me Sea…" at bounding box center [412, 226] width 699 height 90
paste input "Cant Stop Us"
type input "Cant Stop Us"
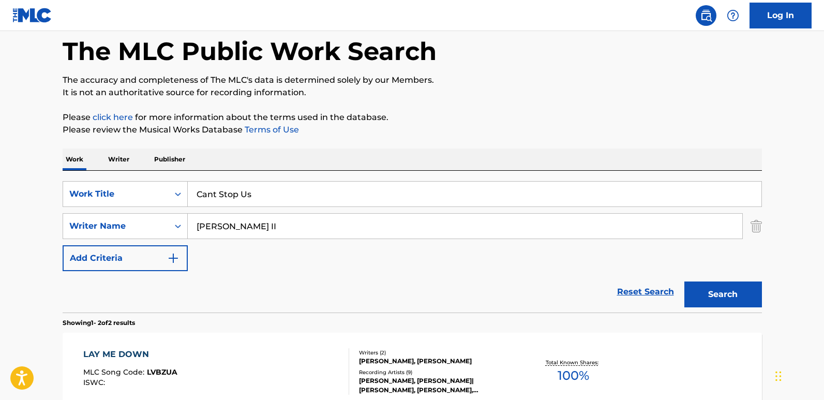
drag, startPoint x: 284, startPoint y: 229, endPoint x: 137, endPoint y: 241, distance: 147.9
click at [137, 241] on div "SearchWithCriteria6fbf132d-c24a-4b8d-9e7c-54c20119f60f Work Title Cant Stop Us …" at bounding box center [412, 226] width 699 height 90
paste input "[PERSON_NAME]"
type input "[PERSON_NAME]"
click at [684, 281] on button "Search" at bounding box center [723, 294] width 78 height 26
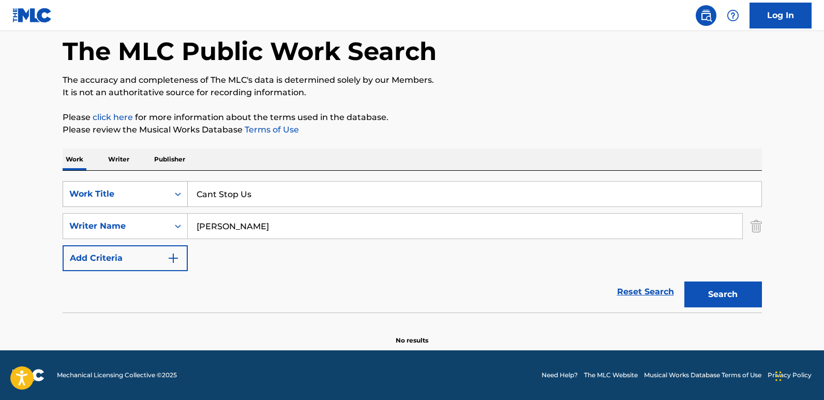
drag, startPoint x: 281, startPoint y: 193, endPoint x: 153, endPoint y: 203, distance: 128.6
click at [153, 203] on div "SearchWithCriteria6fbf132d-c24a-4b8d-9e7c-54c20119f60f Work Title Cant Stop Us" at bounding box center [412, 194] width 699 height 26
paste input "Money Way Livin"
type input "Money Way Livin"
drag, startPoint x: 216, startPoint y: 224, endPoint x: 183, endPoint y: 221, distance: 33.2
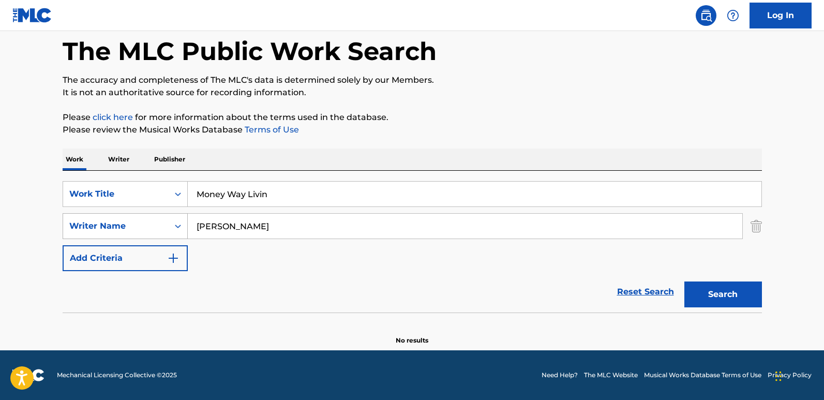
click at [183, 221] on div "SearchWithCriteriadfd9946b-e394-45d3-bd1f-173999369d43 Writer Name [PERSON_NAME]" at bounding box center [412, 226] width 699 height 26
paste input "[PERSON_NAME]"
type input "[PERSON_NAME]"
click at [684, 281] on button "Search" at bounding box center [723, 294] width 78 height 26
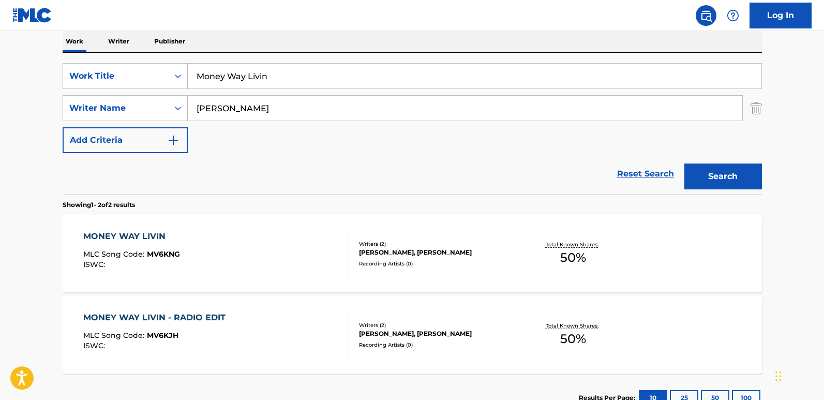
scroll to position [204, 0]
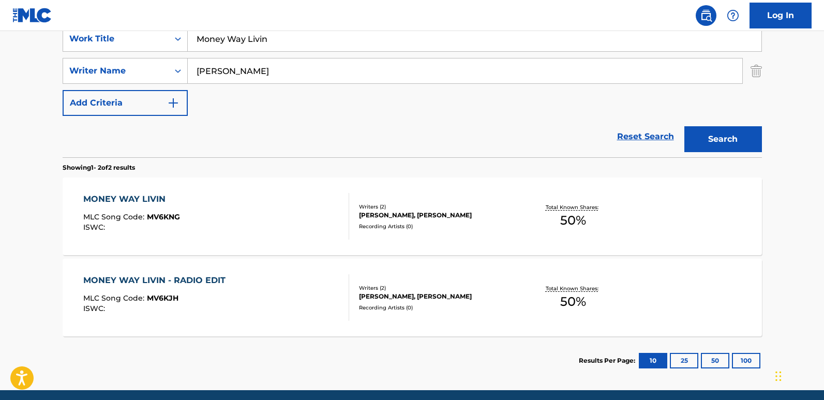
click at [140, 200] on div "MONEY WAY LIVIN" at bounding box center [131, 199] width 97 height 12
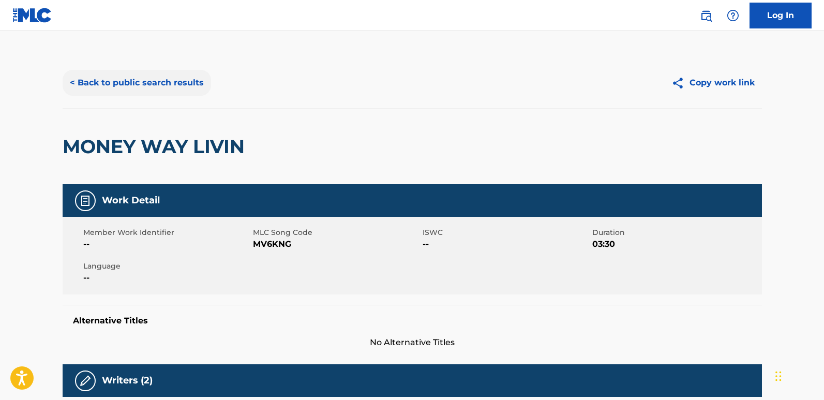
click at [153, 79] on button "< Back to public search results" at bounding box center [137, 83] width 148 height 26
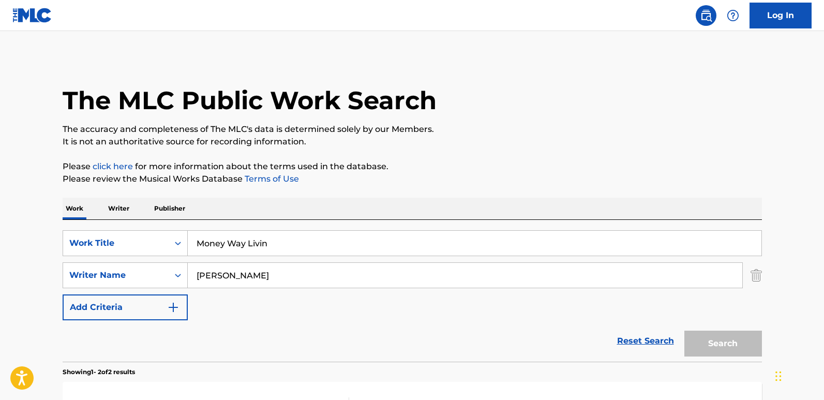
scroll to position [185, 0]
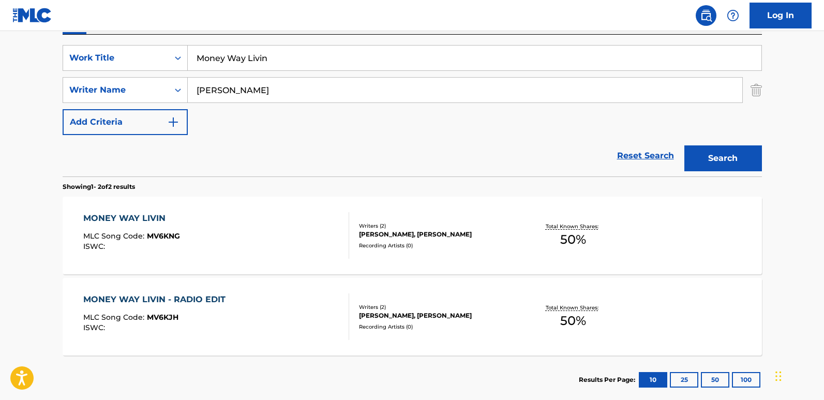
click at [517, 136] on div "Reset Search Search" at bounding box center [412, 155] width 699 height 41
drag, startPoint x: 279, startPoint y: 59, endPoint x: 161, endPoint y: 57, distance: 117.9
click at [161, 57] on div "SearchWithCriteria6fbf132d-c24a-4b8d-9e7c-54c20119f60f Work Title Money Way Liv…" at bounding box center [412, 58] width 699 height 26
paste input "Uncut"
type input "Uncut"
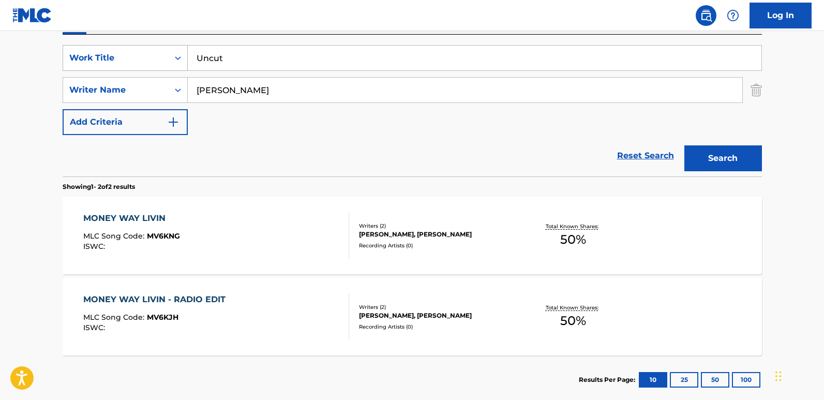
drag, startPoint x: 118, startPoint y: 55, endPoint x: 101, endPoint y: 54, distance: 17.1
click at [101, 54] on div "SearchWithCriteria6fbf132d-c24a-4b8d-9e7c-54c20119f60f Work Title Uncut" at bounding box center [412, 58] width 699 height 26
drag, startPoint x: 266, startPoint y: 94, endPoint x: 105, endPoint y: 94, distance: 160.8
click at [105, 94] on div "SearchWithCriteriadfd9946b-e394-45d3-bd1f-173999369d43 Writer Name [PERSON_NAME]" at bounding box center [412, 90] width 699 height 26
paste input "[DEMOGRAPHIC_DATA][PERSON_NAME] [PERSON_NAME]"
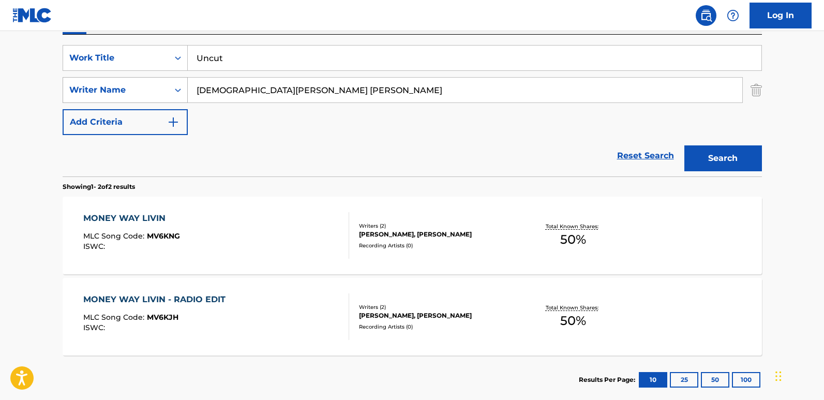
type input "[DEMOGRAPHIC_DATA][PERSON_NAME] [PERSON_NAME]"
click at [684, 145] on button "Search" at bounding box center [723, 158] width 78 height 26
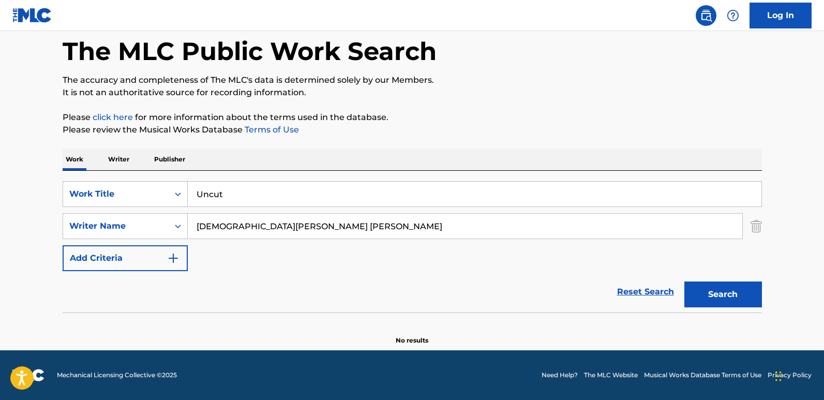
scroll to position [49, 0]
drag, startPoint x: 227, startPoint y: 198, endPoint x: 114, endPoint y: 195, distance: 112.8
click at [114, 195] on div "SearchWithCriteria6fbf132d-c24a-4b8d-9e7c-54c20119f60f Work Title Uncut" at bounding box center [412, 194] width 699 height 26
paste input "Not Playin'"
type input "Not Playin'"
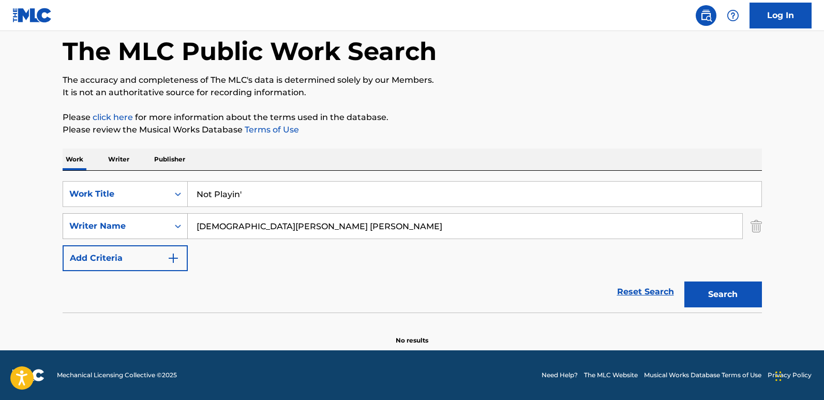
drag, startPoint x: 304, startPoint y: 227, endPoint x: 151, endPoint y: 229, distance: 153.1
click at [151, 229] on div "SearchWithCriteriadfd9946b-e394-45d3-bd1f-173999369d43 Writer Name [PERSON_NAME…" at bounding box center [412, 226] width 699 height 26
paste input "[PERSON_NAME]"
click at [684, 281] on button "Search" at bounding box center [723, 294] width 78 height 26
drag, startPoint x: 208, startPoint y: 226, endPoint x: 158, endPoint y: 226, distance: 50.7
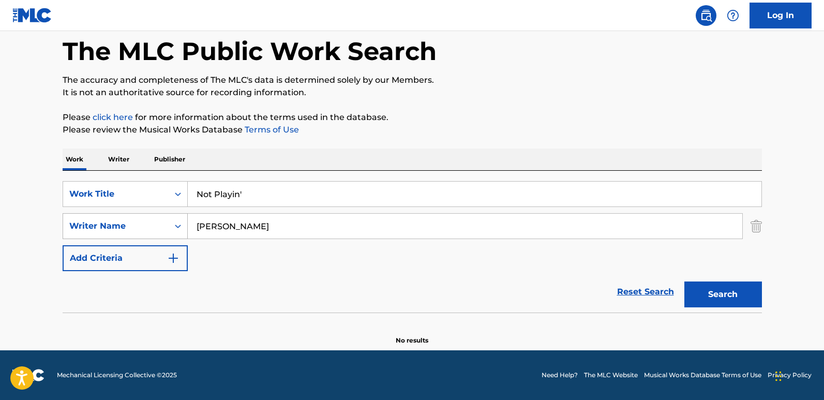
click at [158, 226] on div "SearchWithCriteriadfd9946b-e394-45d3-bd1f-173999369d43 Writer Name [PERSON_NAME]" at bounding box center [412, 226] width 699 height 26
paste input "[PERSON_NAME]"
click at [684, 281] on button "Search" at bounding box center [723, 294] width 78 height 26
drag, startPoint x: 260, startPoint y: 225, endPoint x: 145, endPoint y: 234, distance: 114.6
click at [145, 234] on div "SearchWithCriteriadfd9946b-e394-45d3-bd1f-173999369d43 Writer Name [PERSON_NAME]" at bounding box center [412, 226] width 699 height 26
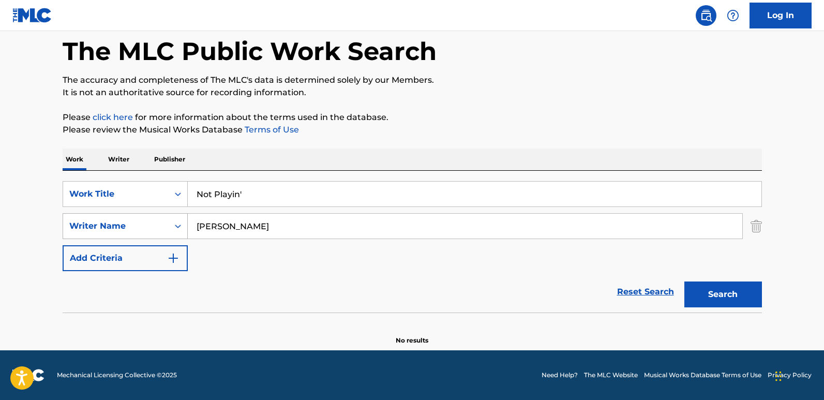
paste input "[PERSON_NAME]"
type input "[PERSON_NAME]"
click at [684, 281] on button "Search" at bounding box center [723, 294] width 78 height 26
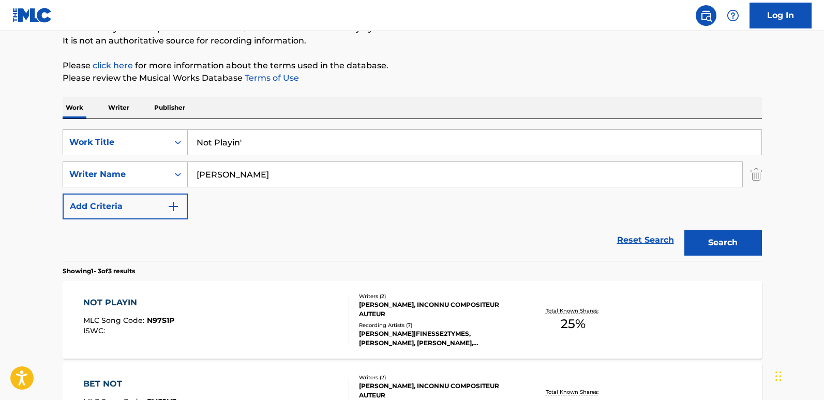
scroll to position [153, 0]
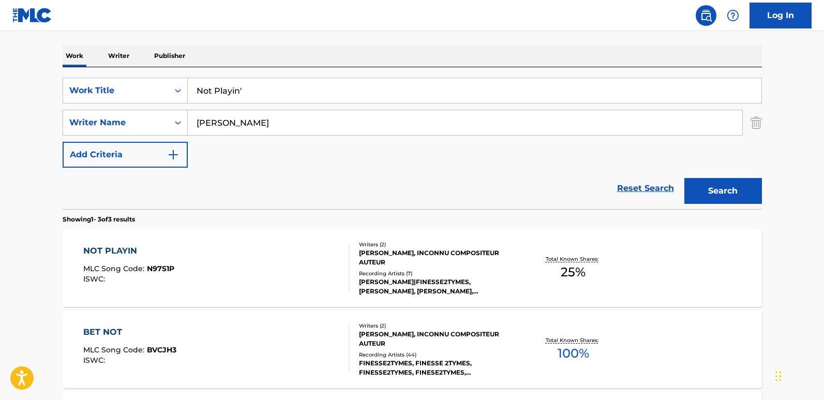
click at [301, 137] on div "SearchWithCriteria6fbf132d-c24a-4b8d-9e7c-54c20119f60f Work Title Not Playin' S…" at bounding box center [412, 123] width 699 height 90
drag, startPoint x: 301, startPoint y: 126, endPoint x: 124, endPoint y: 117, distance: 177.5
click at [124, 117] on div "SearchWithCriteriadfd9946b-e394-45d3-bd1f-173999369d43 Writer Name [PERSON_NAME]" at bounding box center [412, 123] width 699 height 26
click at [131, 254] on div "NOT PLAYIN" at bounding box center [128, 251] width 91 height 12
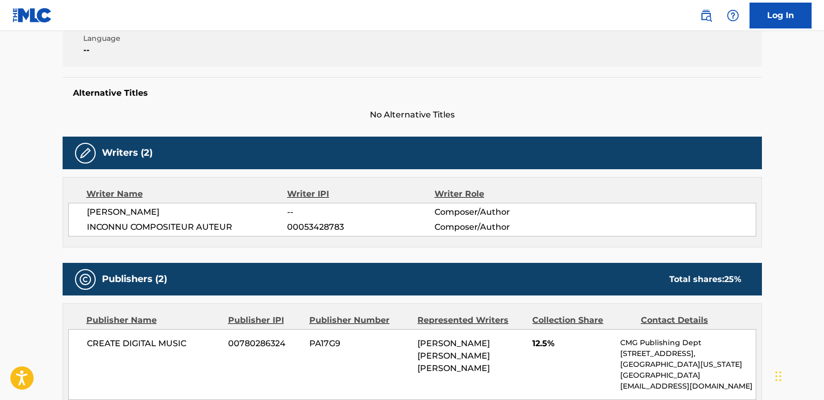
scroll to position [207, 0]
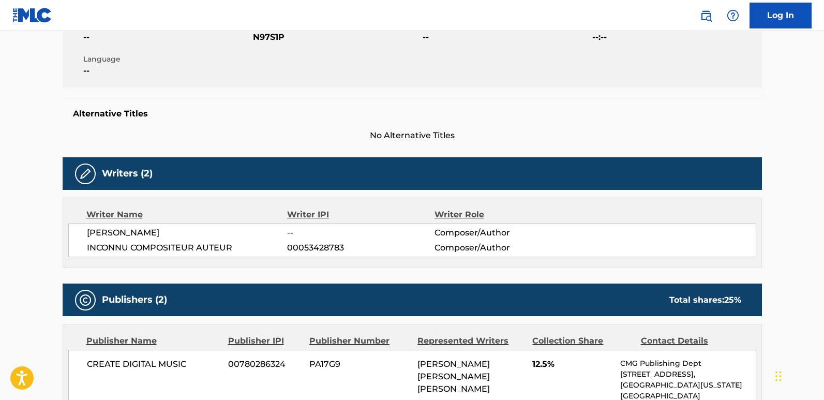
click at [185, 232] on span "[PERSON_NAME]" at bounding box center [187, 232] width 201 height 12
click at [169, 232] on span "[PERSON_NAME]" at bounding box center [187, 232] width 201 height 12
click at [168, 232] on span "[PERSON_NAME]" at bounding box center [187, 232] width 201 height 12
copy span "[GEOGRAPHIC_DATA]"
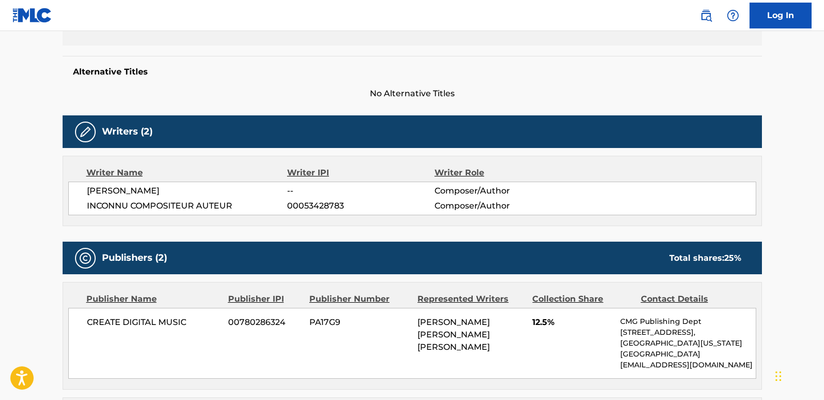
scroll to position [310, 0]
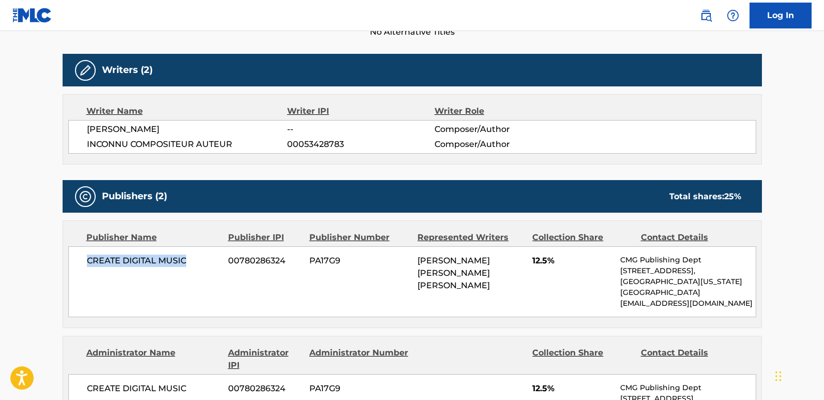
drag, startPoint x: 80, startPoint y: 267, endPoint x: 188, endPoint y: 272, distance: 107.6
click at [188, 272] on div "CREATE DIGITAL MUSIC 00780286324 PA17G9 [PERSON_NAME] [PERSON_NAME] [PERSON_NAM…" at bounding box center [412, 281] width 688 height 71
copy span "CREATE DIGITAL MUSIC"
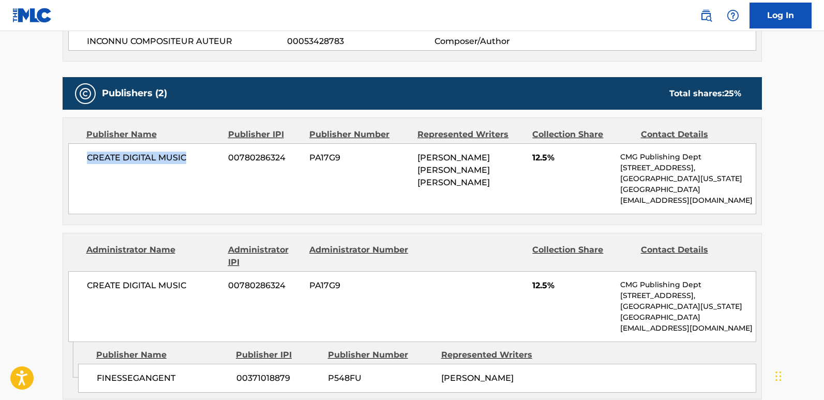
scroll to position [414, 0]
click at [528, 163] on div "CREATE DIGITAL MUSIC 00780286324 PA17G9 [PERSON_NAME] [PERSON_NAME] [PERSON_NAM…" at bounding box center [412, 178] width 688 height 71
click at [536, 160] on span "12.5%" at bounding box center [572, 157] width 80 height 12
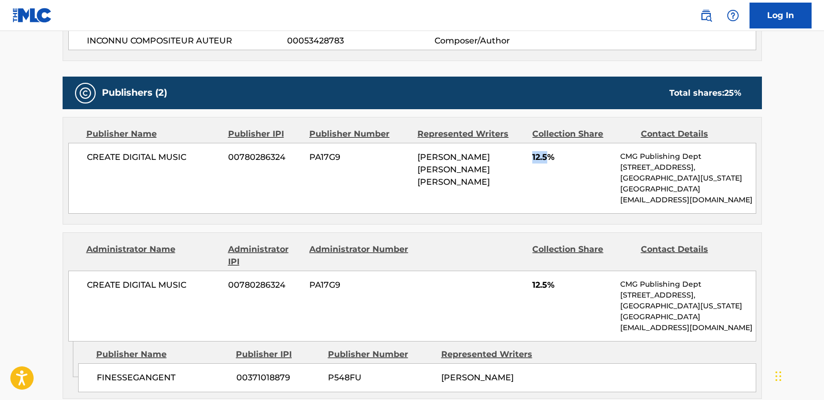
copy span "12.5"
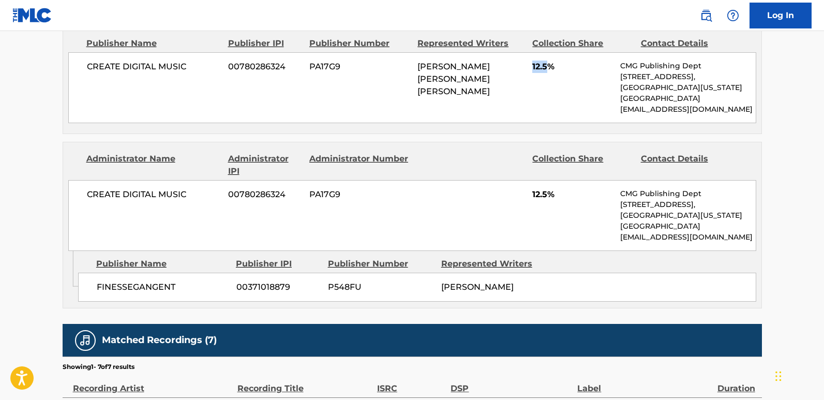
scroll to position [517, 0]
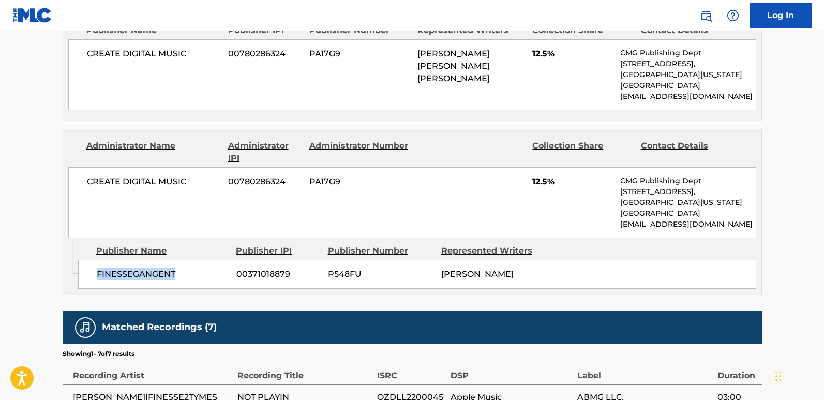
drag, startPoint x: 94, startPoint y: 274, endPoint x: 194, endPoint y: 275, distance: 100.3
click at [194, 275] on div "FINESSEGANGENT 00371018879 P548FU [PERSON_NAME]" at bounding box center [417, 274] width 678 height 29
copy span "FINESSEGANGENT"
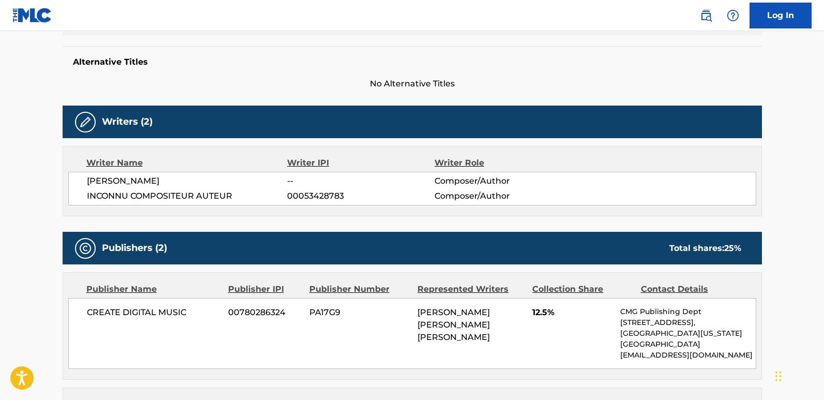
scroll to position [0, 0]
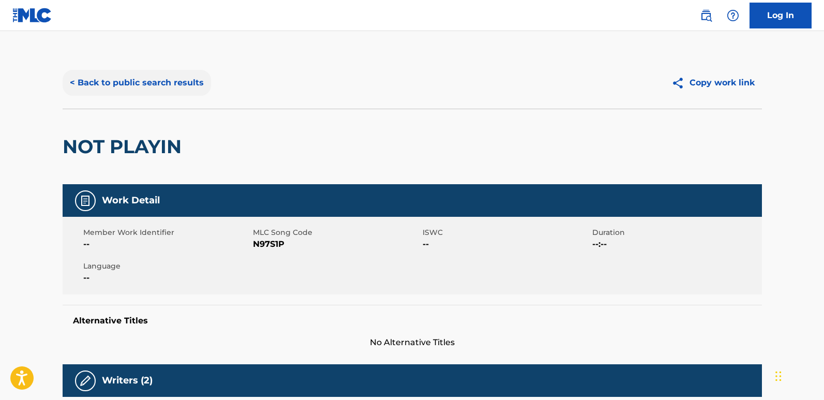
click at [147, 84] on button "< Back to public search results" at bounding box center [137, 83] width 148 height 26
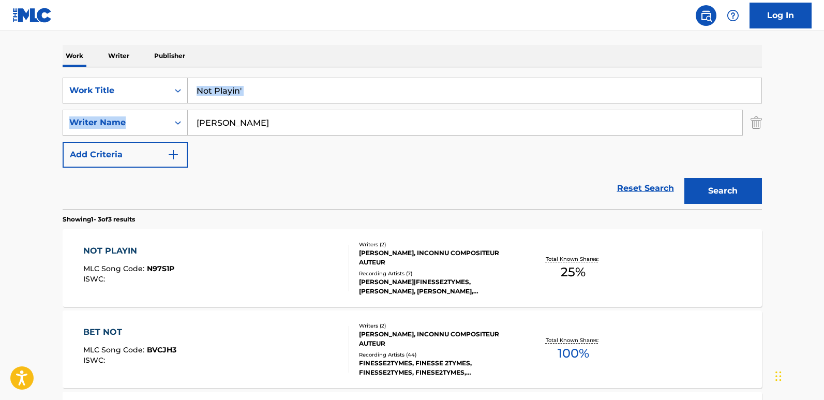
drag, startPoint x: 278, startPoint y: 108, endPoint x: 188, endPoint y: 101, distance: 90.7
click at [188, 101] on div "SearchWithCriteria6fbf132d-c24a-4b8d-9e7c-54c20119f60f Work Title Not Playin' S…" at bounding box center [412, 123] width 699 height 90
click at [256, 94] on input "Not Playin'" at bounding box center [474, 90] width 573 height 25
drag, startPoint x: 287, startPoint y: 93, endPoint x: 117, endPoint y: 80, distance: 170.6
click at [117, 80] on div "SearchWithCriteria6fbf132d-c24a-4b8d-9e7c-54c20119f60f Work Title Not Playin'" at bounding box center [412, 91] width 699 height 26
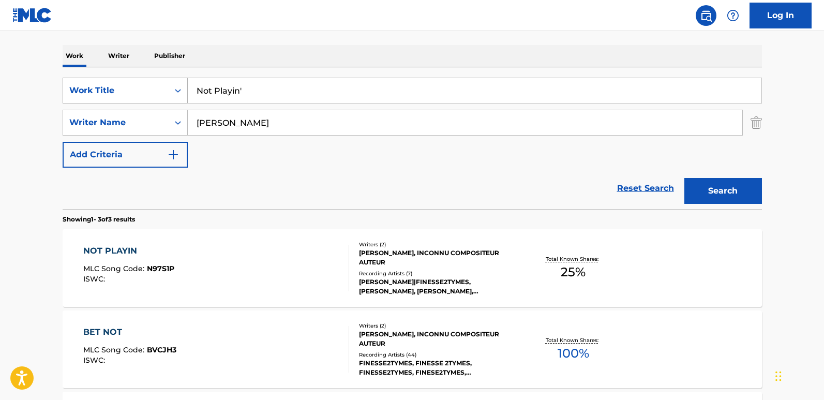
paste input "Bounce Wit Me"
type input "Bounce Wit Me"
